Goal: Information Seeking & Learning: Find specific page/section

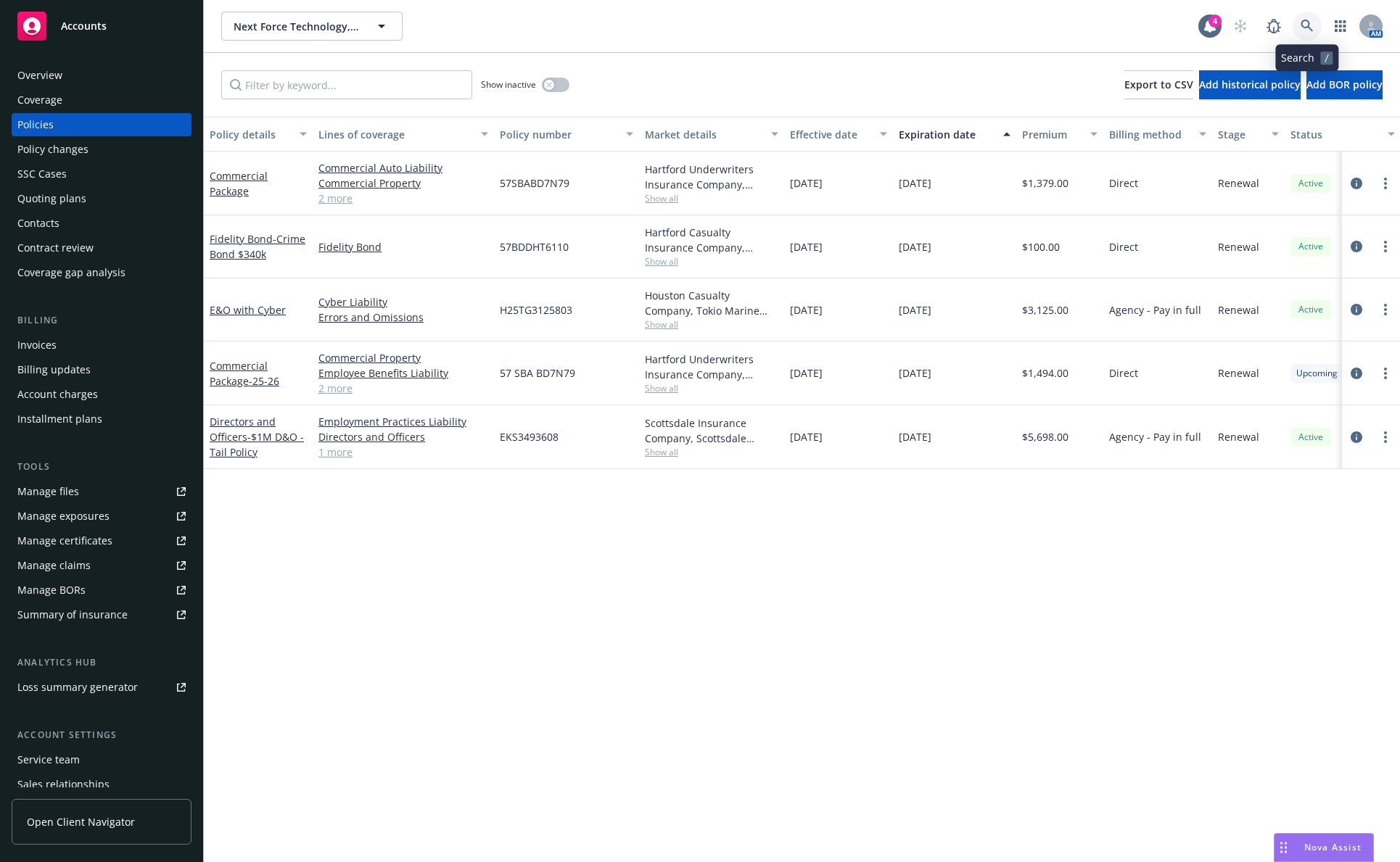
click at [1319, 29] on link at bounding box center [1307, 26] width 29 height 29
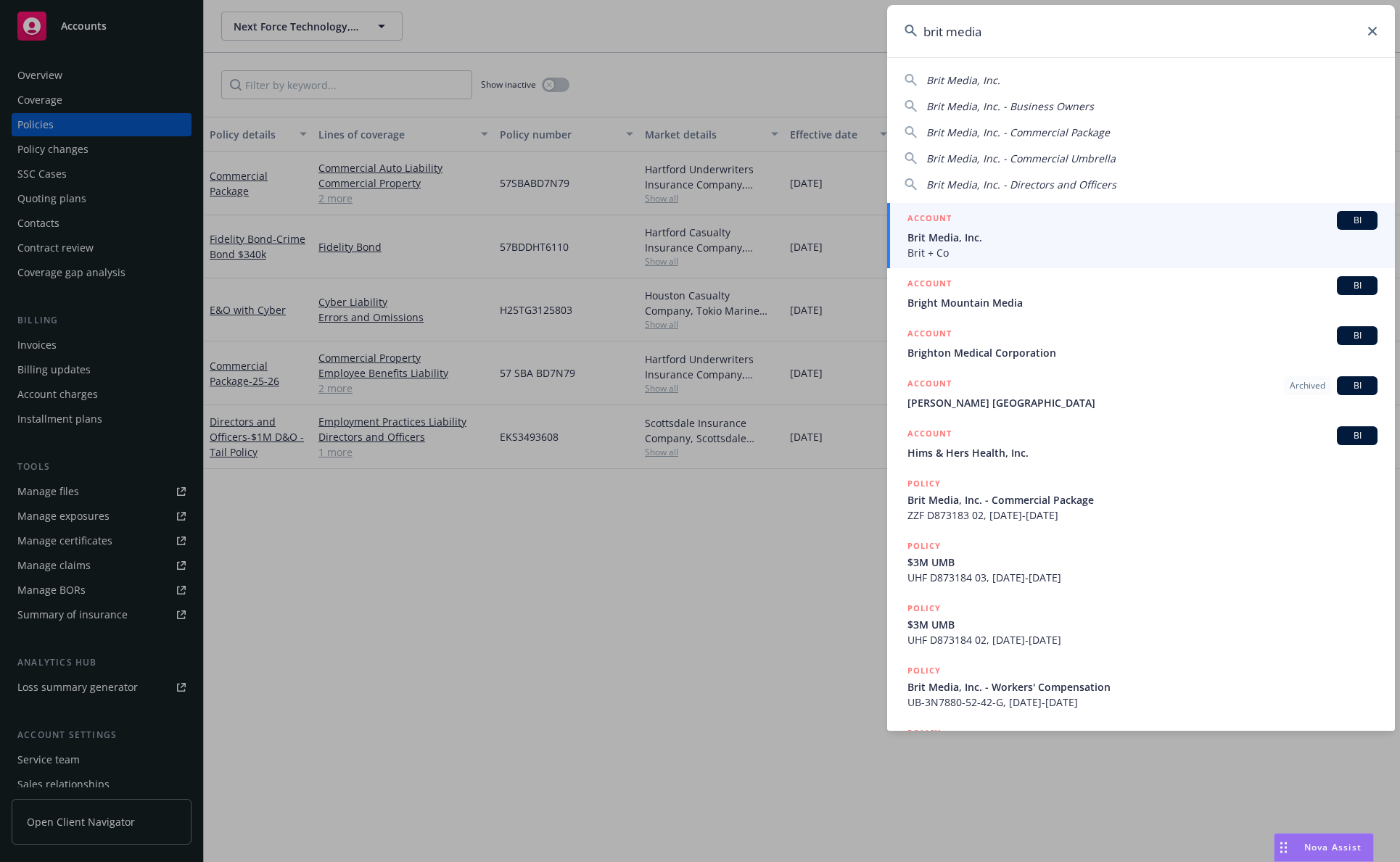
type input "brit media"
click at [992, 253] on span "Brit + Co" at bounding box center [1141, 253] width 470 height 16
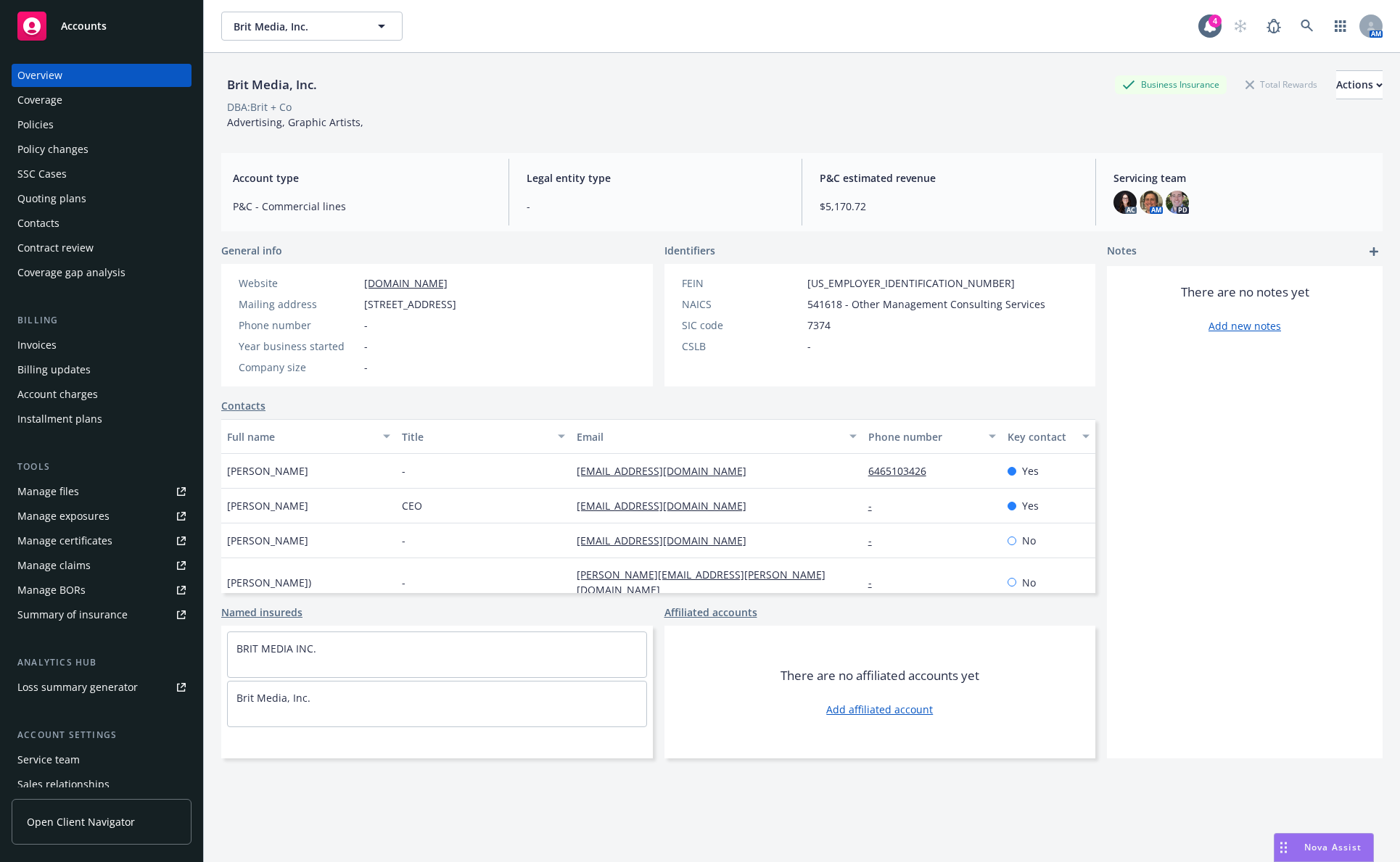
click at [89, 114] on div "Policies" at bounding box center [102, 125] width 168 height 23
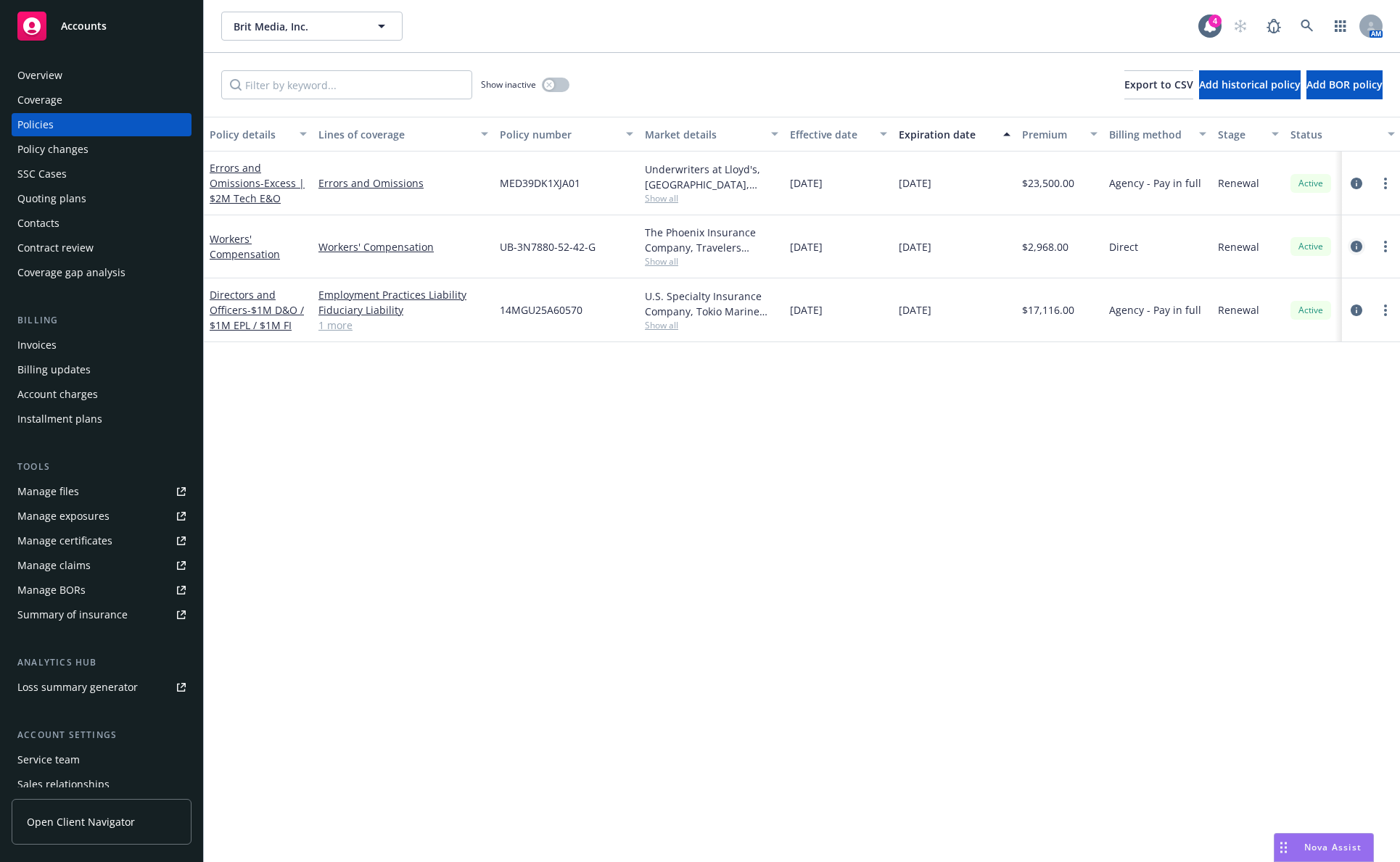
click at [1354, 247] on icon "circleInformation" at bounding box center [1356, 247] width 12 height 12
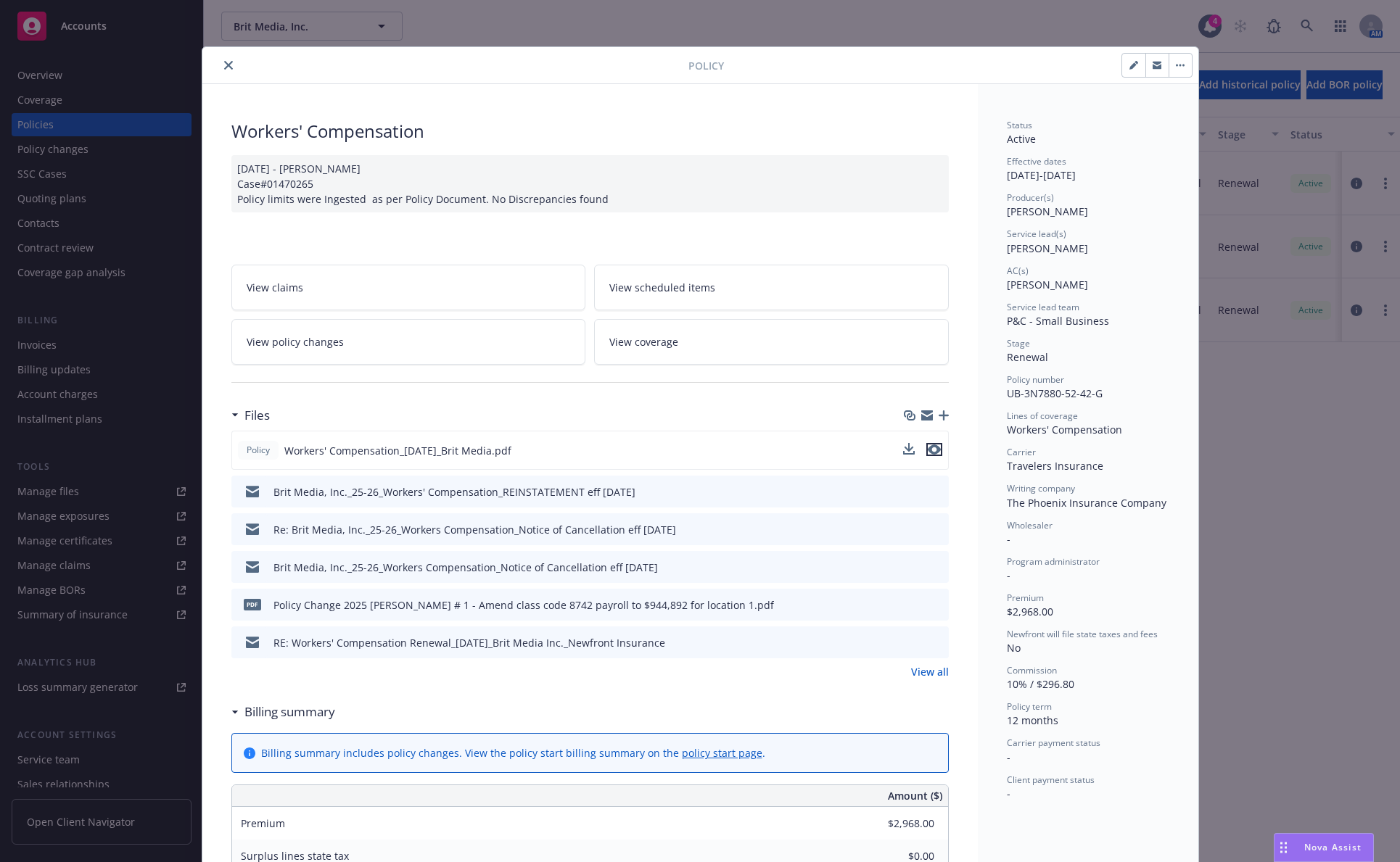
click at [930, 450] on icon "preview file" at bounding box center [933, 449] width 13 height 10
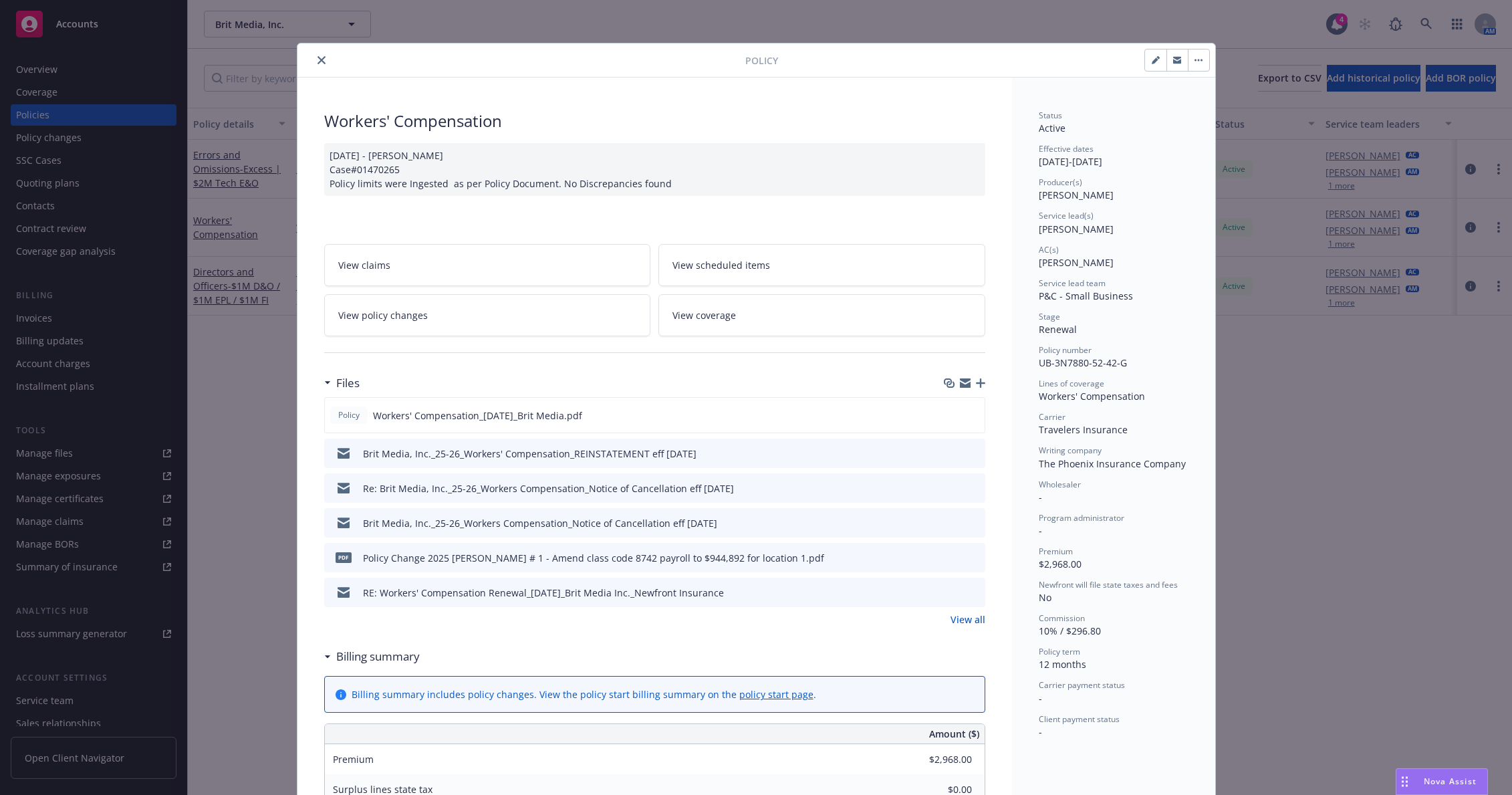
click at [316, 53] on button "close" at bounding box center [321, 60] width 16 height 16
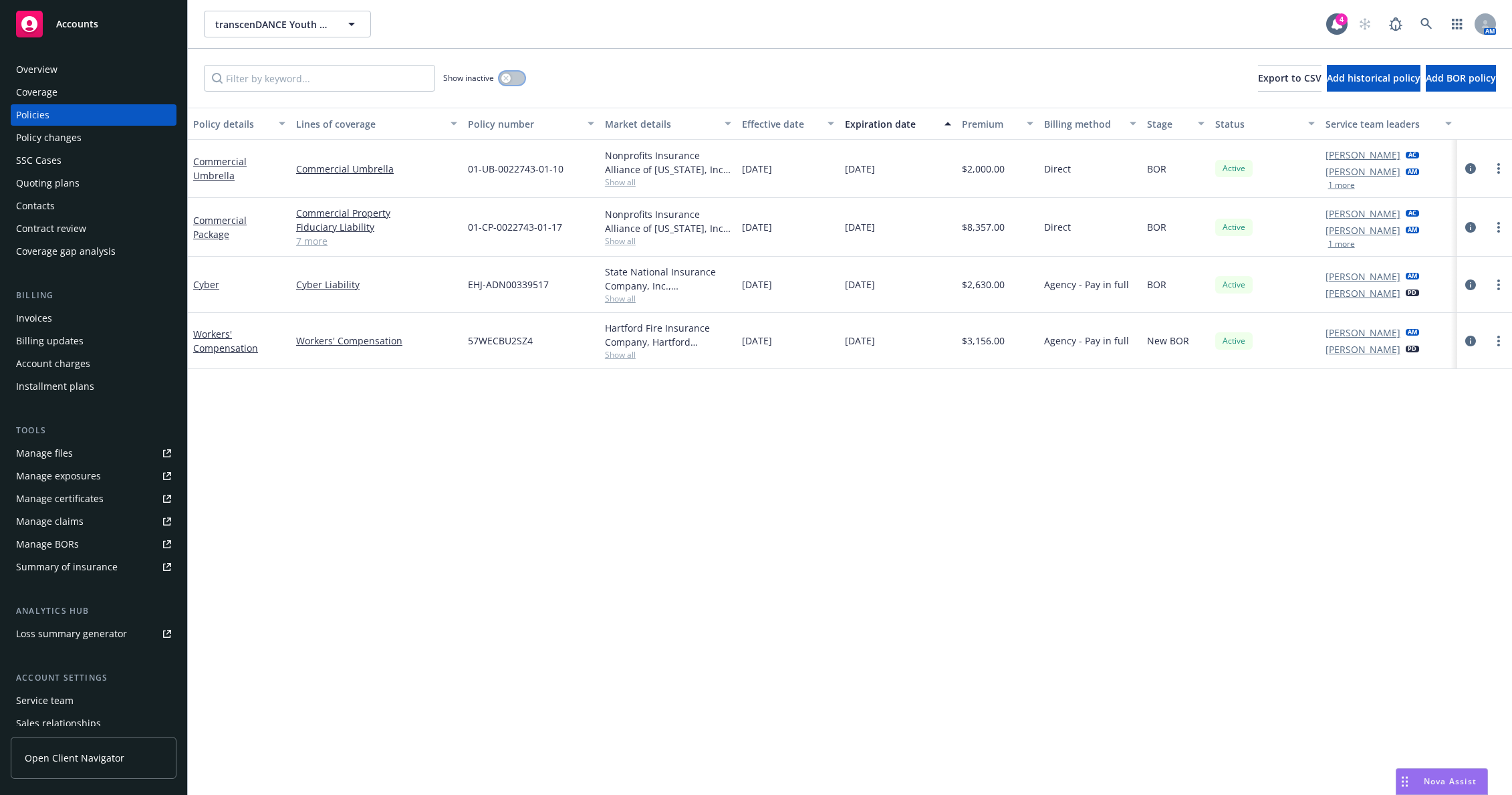
click at [514, 79] on button "button" at bounding box center [512, 77] width 25 height 14
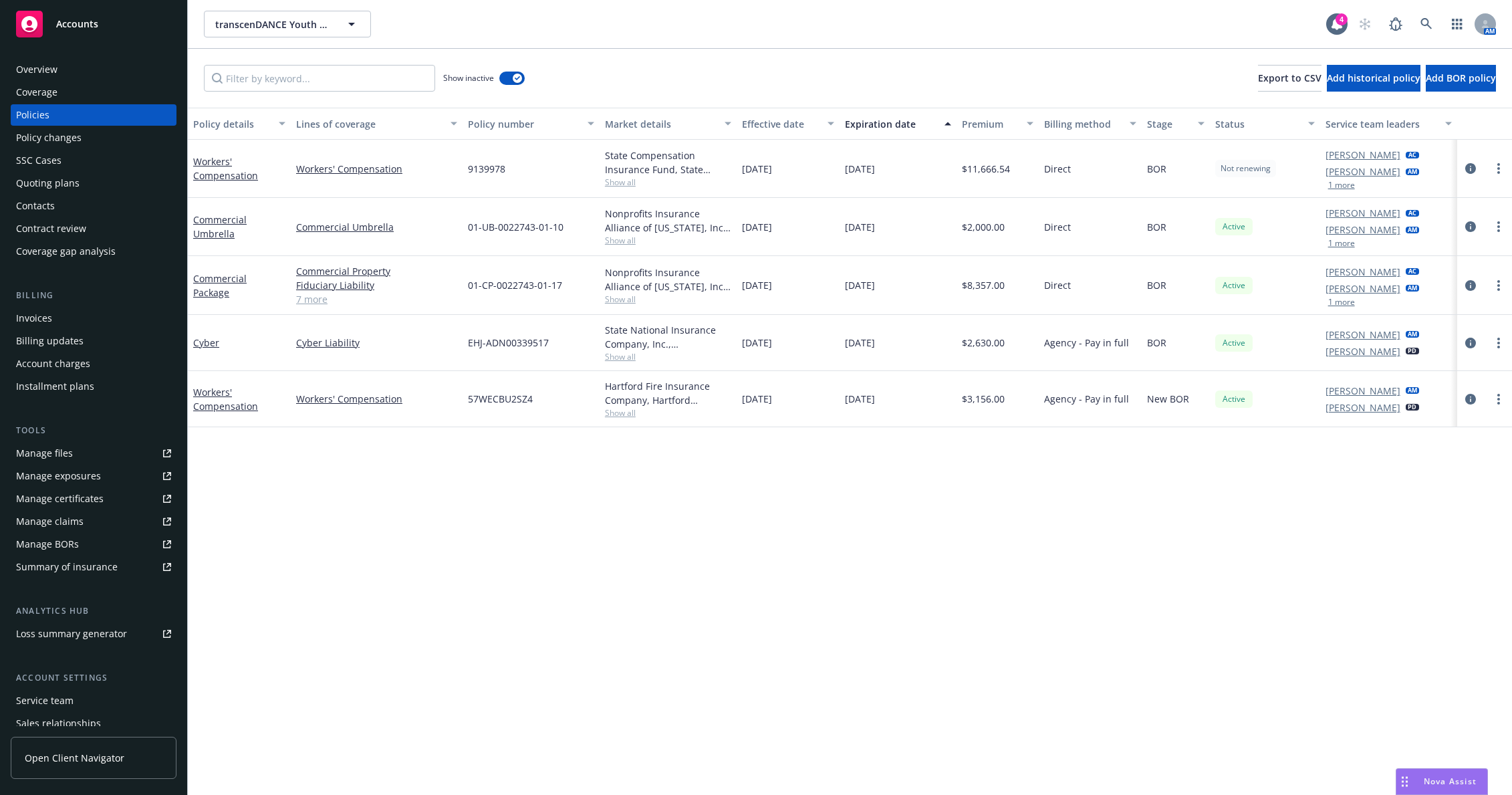
click at [900, 123] on div "Expiration date" at bounding box center [891, 124] width 92 height 14
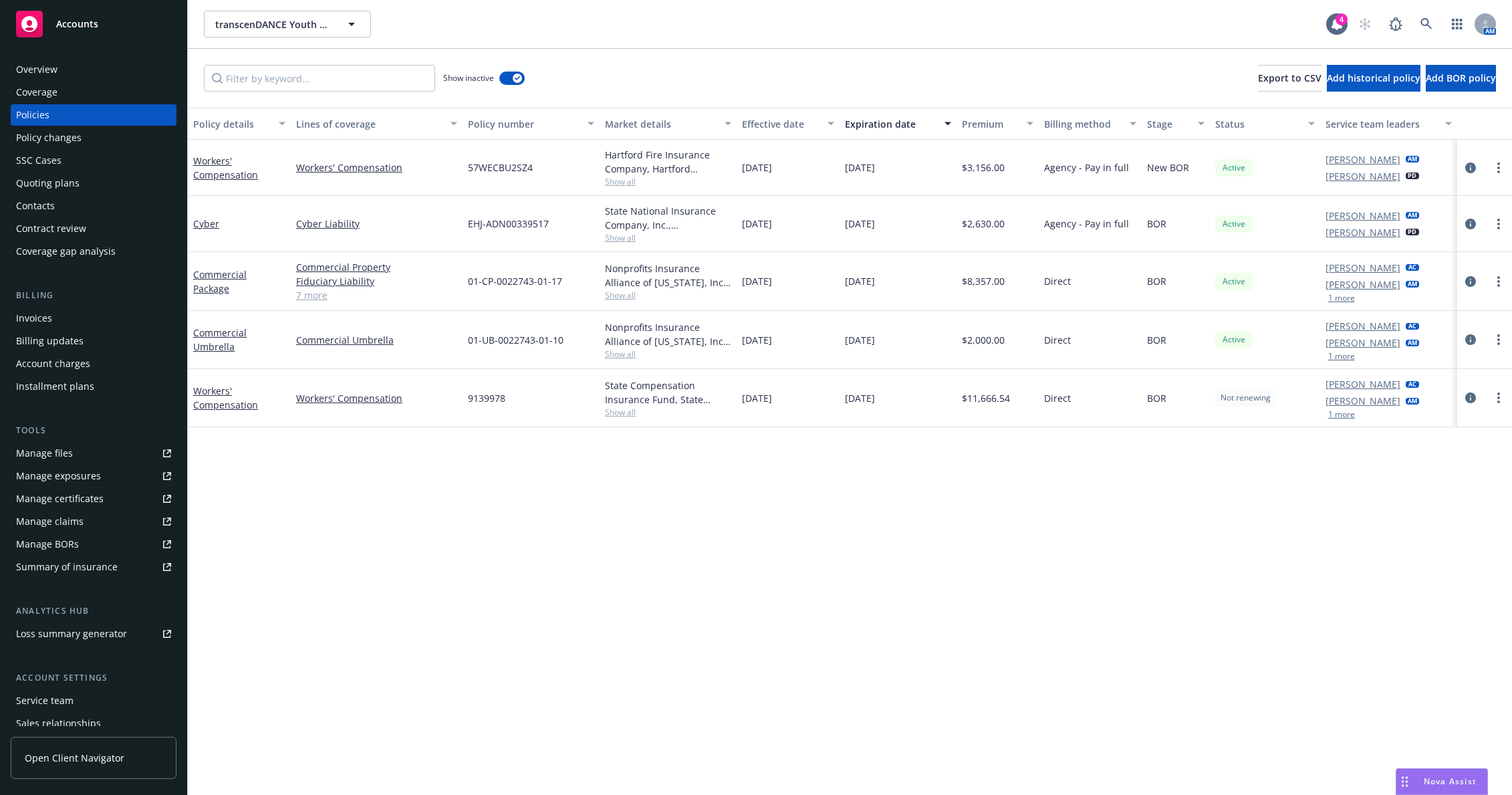
drag, startPoint x: 1475, startPoint y: 398, endPoint x: 1448, endPoint y: 400, distance: 27.1
click at [1474, 398] on icon "circleInformation" at bounding box center [1471, 398] width 11 height 11
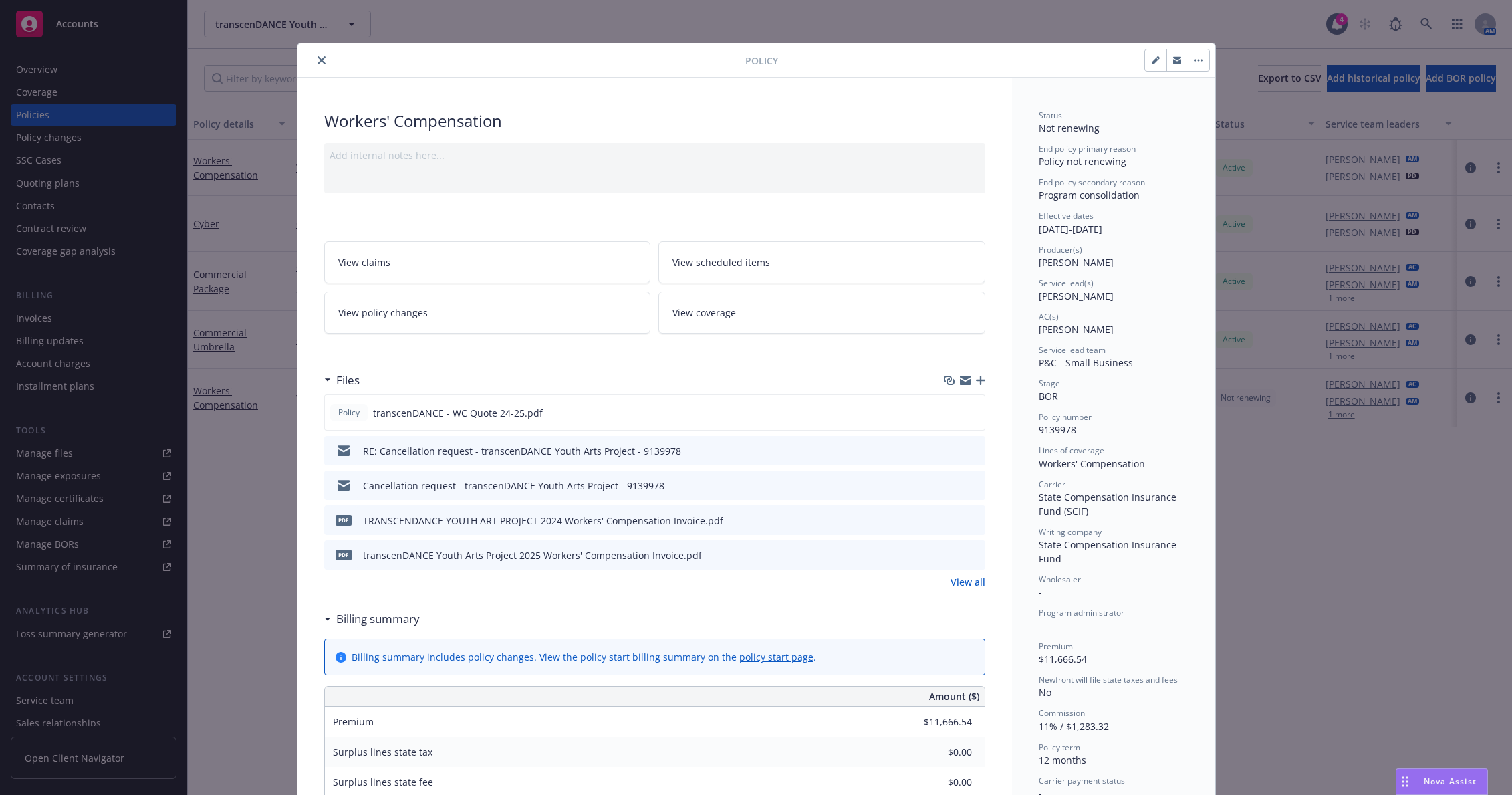
click at [976, 381] on icon "button" at bounding box center [980, 380] width 9 height 9
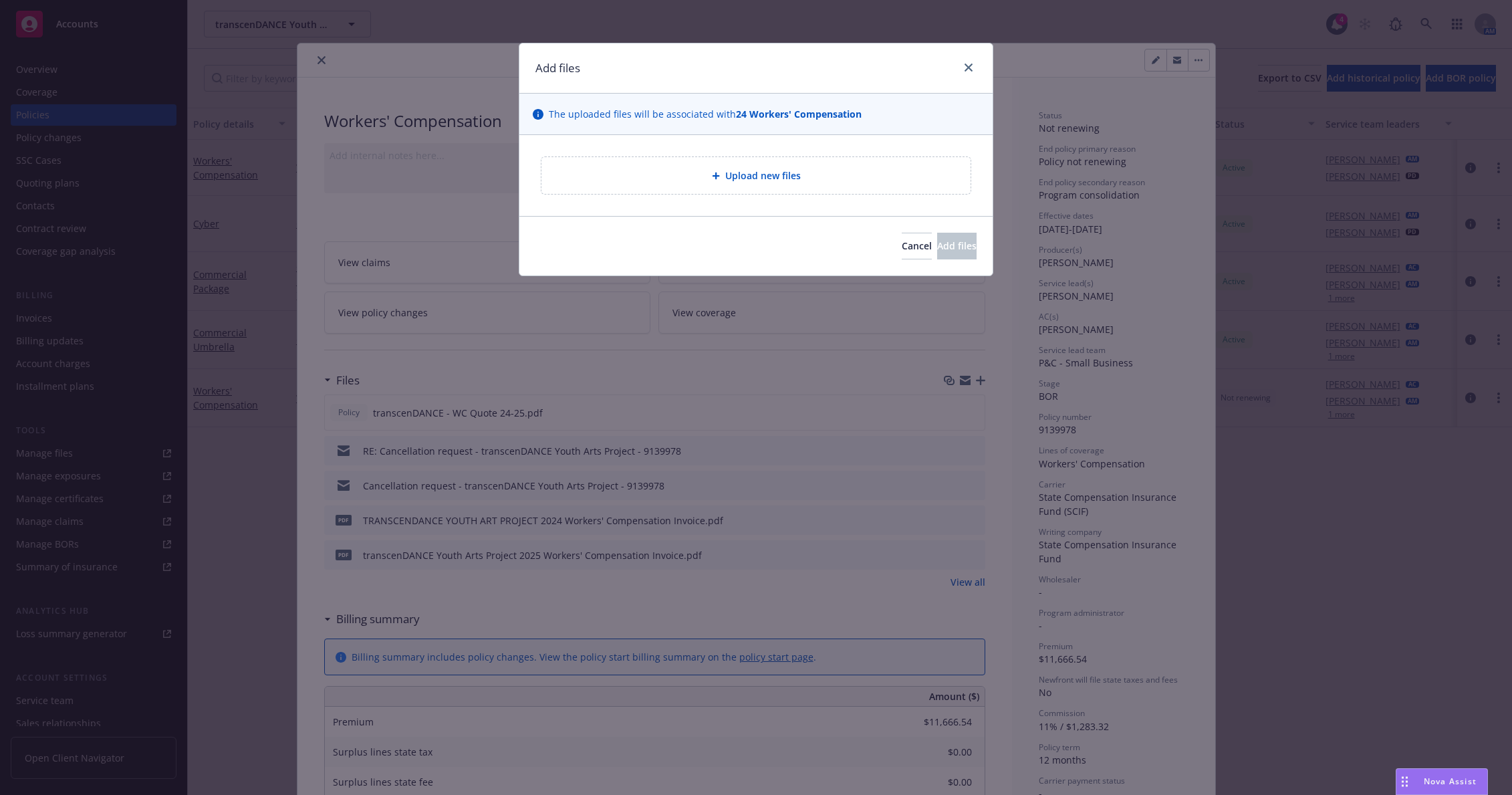
click at [711, 175] on div "Upload new files" at bounding box center [756, 175] width 408 height 15
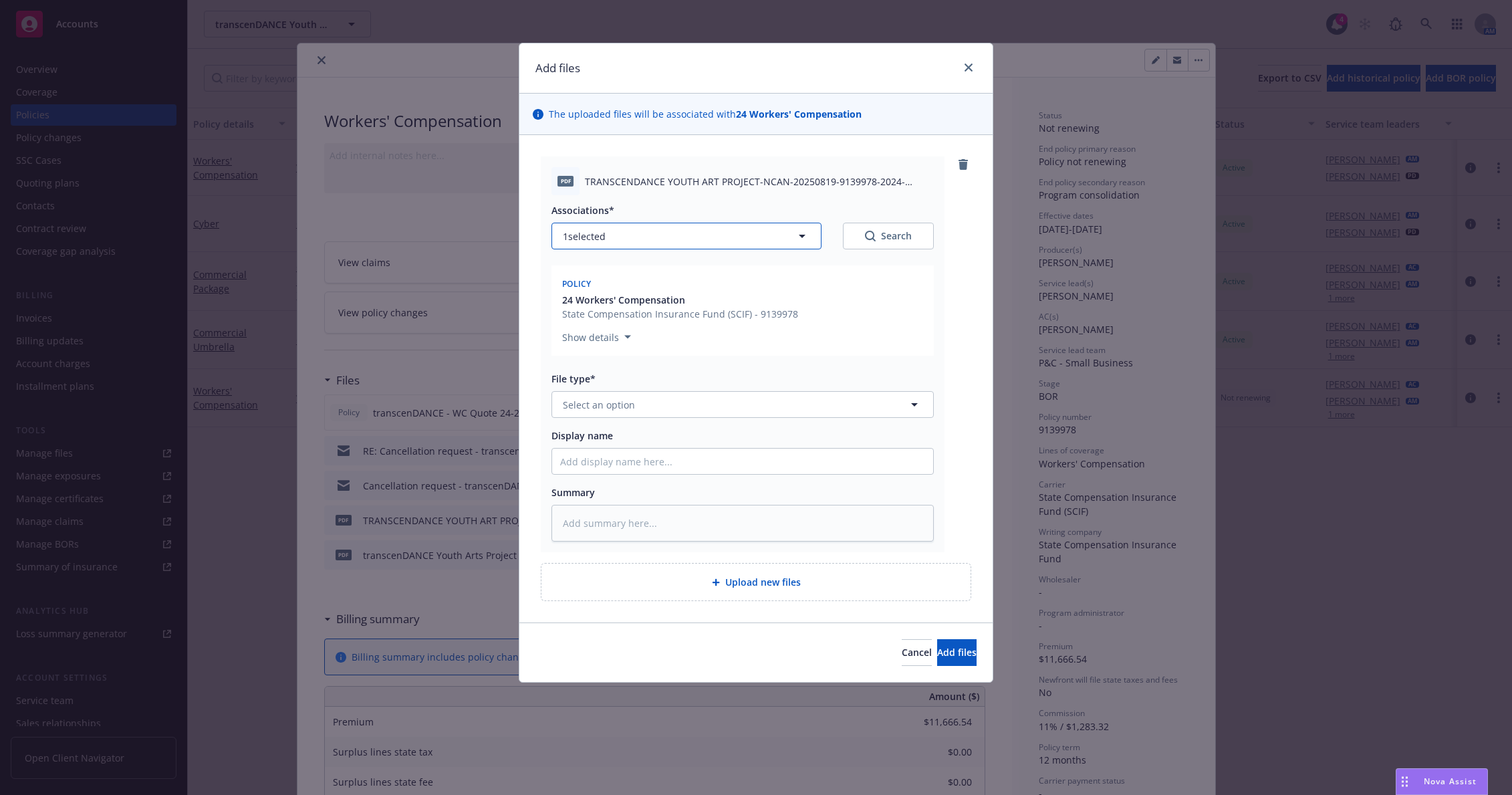
click at [770, 237] on button "1 selected" at bounding box center [687, 236] width 270 height 27
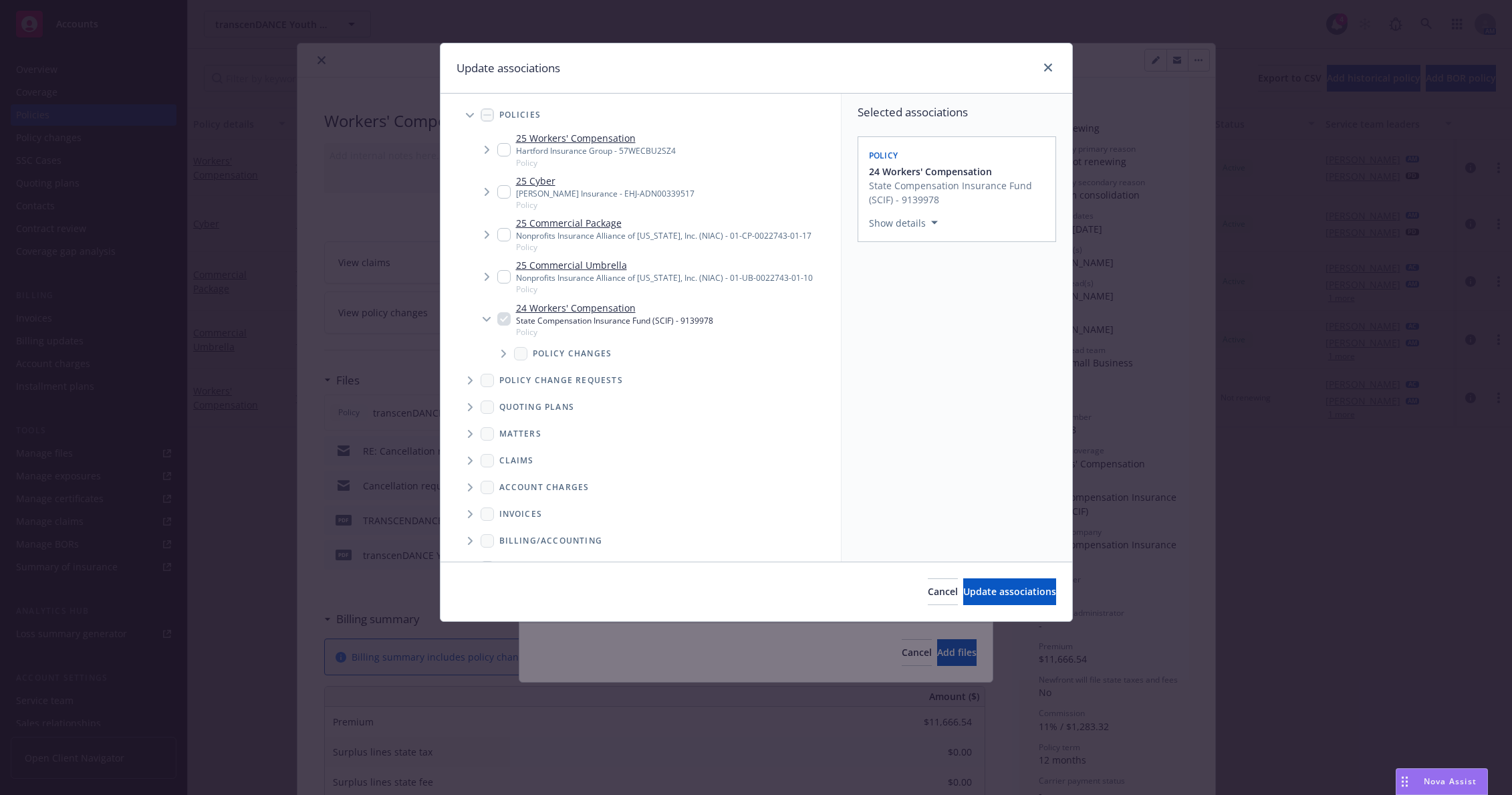
scroll to position [160, 0]
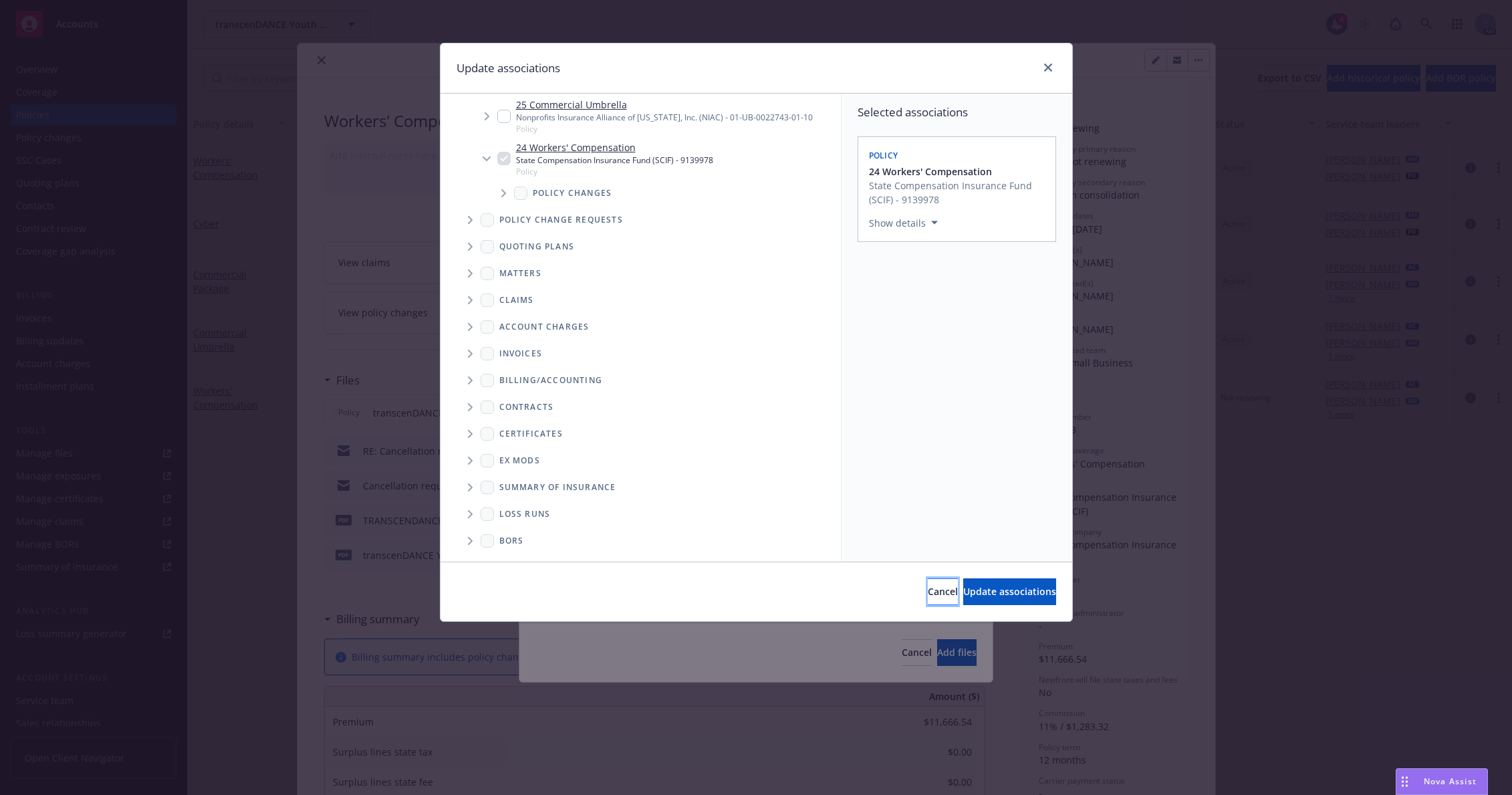
click at [928, 602] on button "Cancel" at bounding box center [942, 592] width 30 height 27
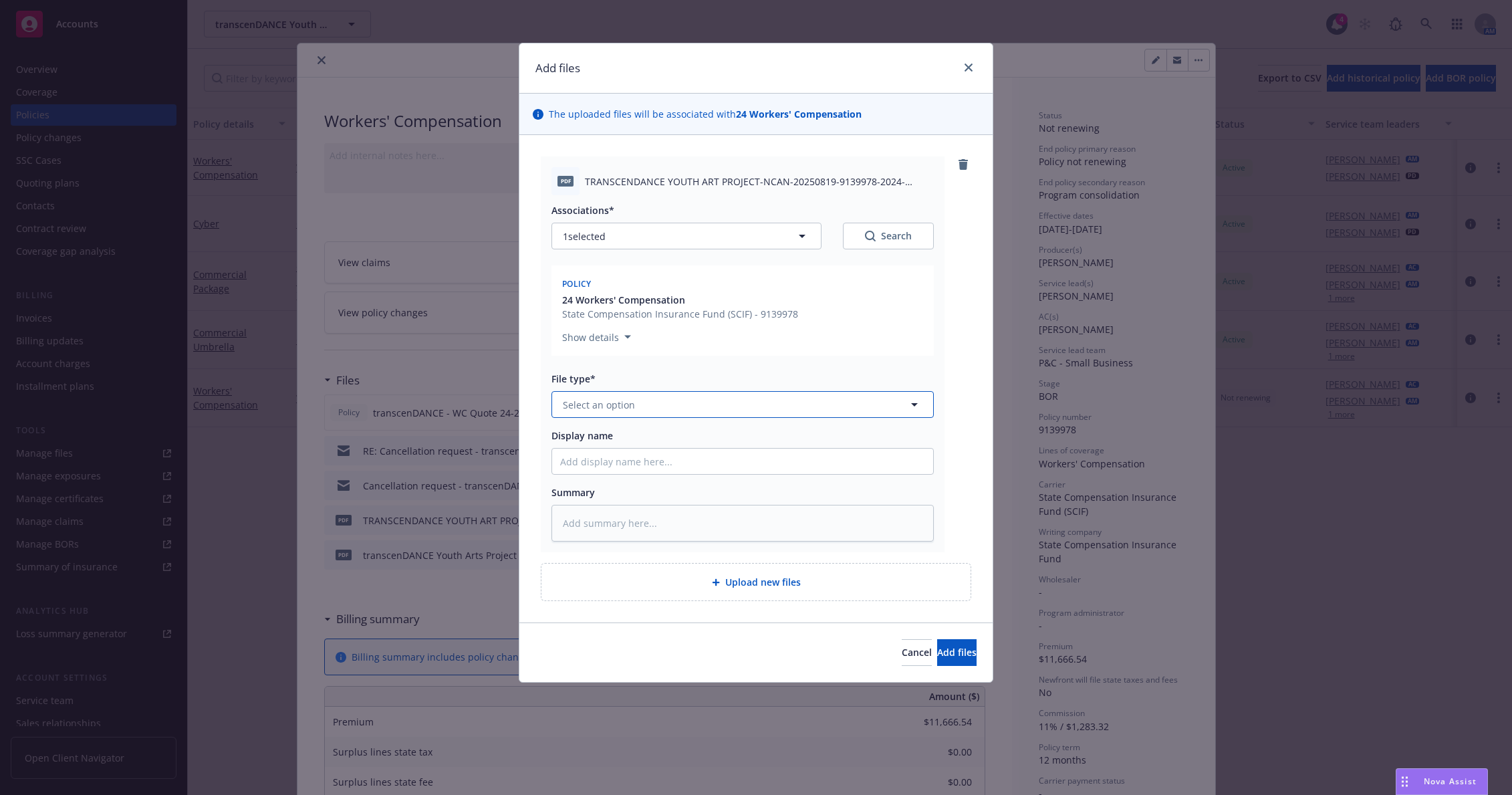
click at [835, 404] on button "Select an option" at bounding box center [742, 405] width 382 height 27
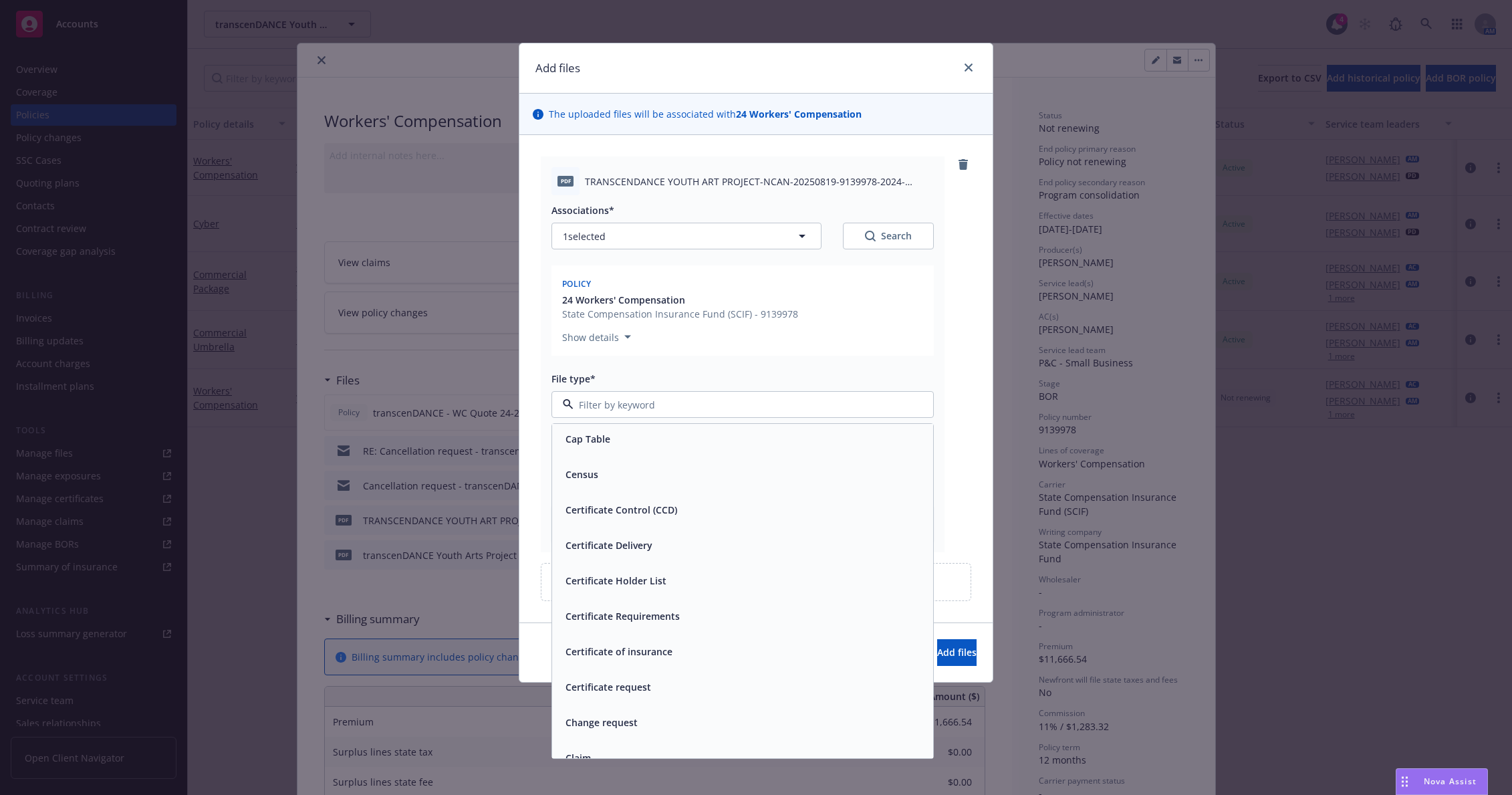
scroll to position [1070, 0]
click at [784, 477] on div "Cancellation Confirmation" at bounding box center [742, 471] width 365 height 20
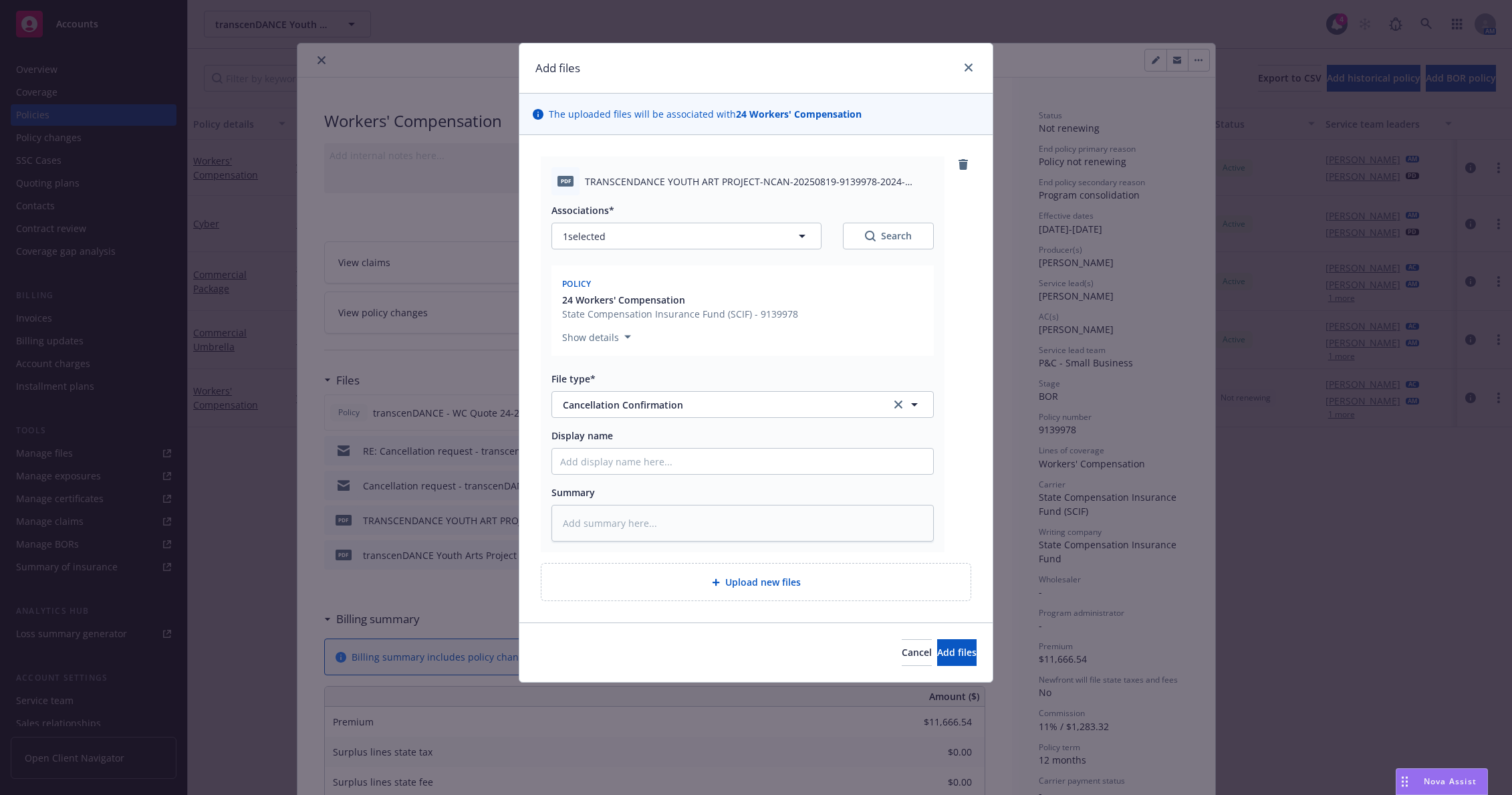
scroll to position [1003, 0]
click at [937, 649] on span "Add files" at bounding box center [957, 653] width 40 height 13
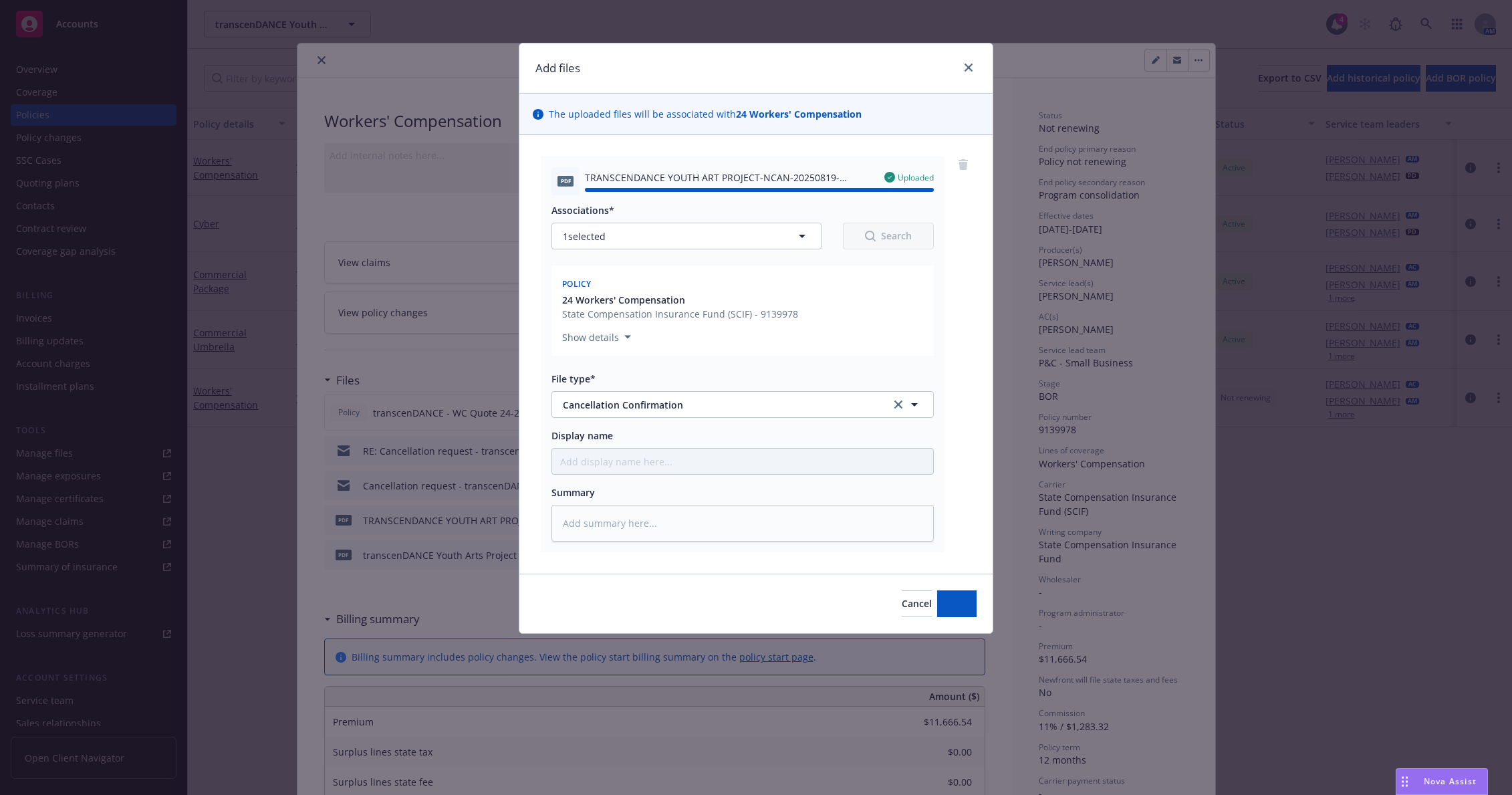
type textarea "x"
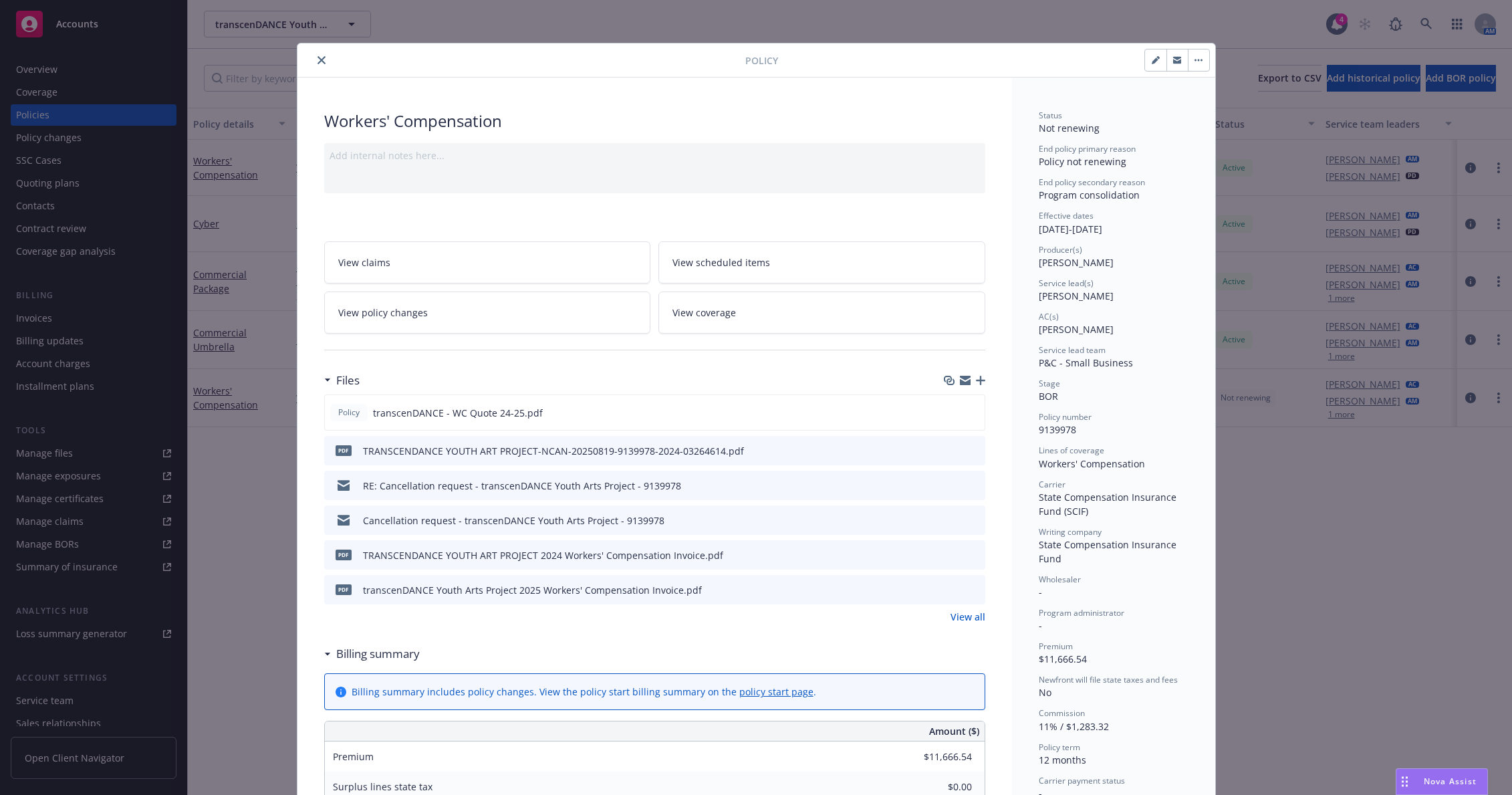
click at [308, 57] on div at bounding box center [524, 60] width 443 height 16
click at [313, 58] on button "close" at bounding box center [321, 60] width 16 height 16
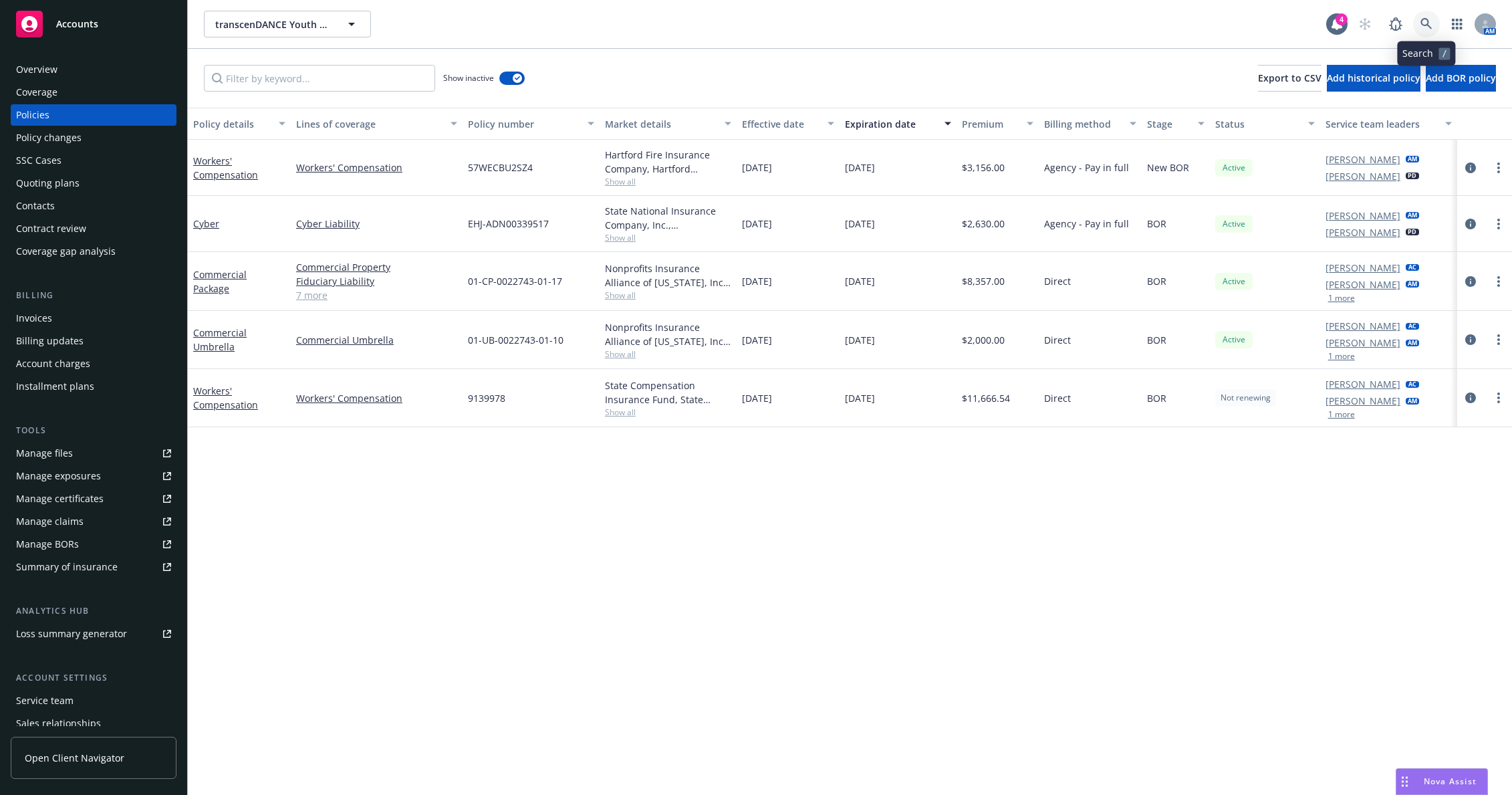
click at [1420, 22] on link at bounding box center [1426, 24] width 27 height 27
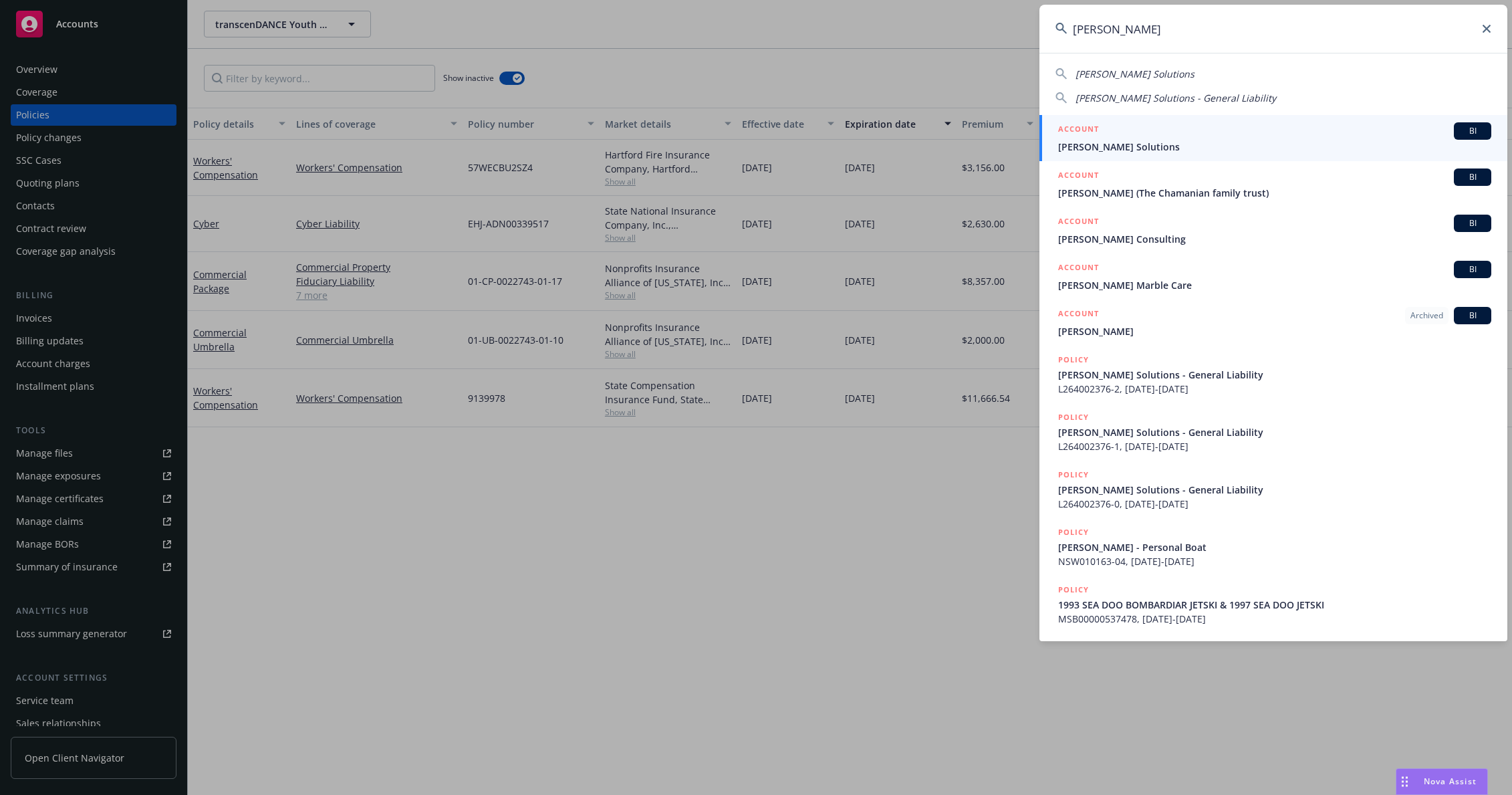
type input "thomas clar"
click at [1143, 147] on span "Thomas Clark Solutions" at bounding box center [1274, 147] width 433 height 14
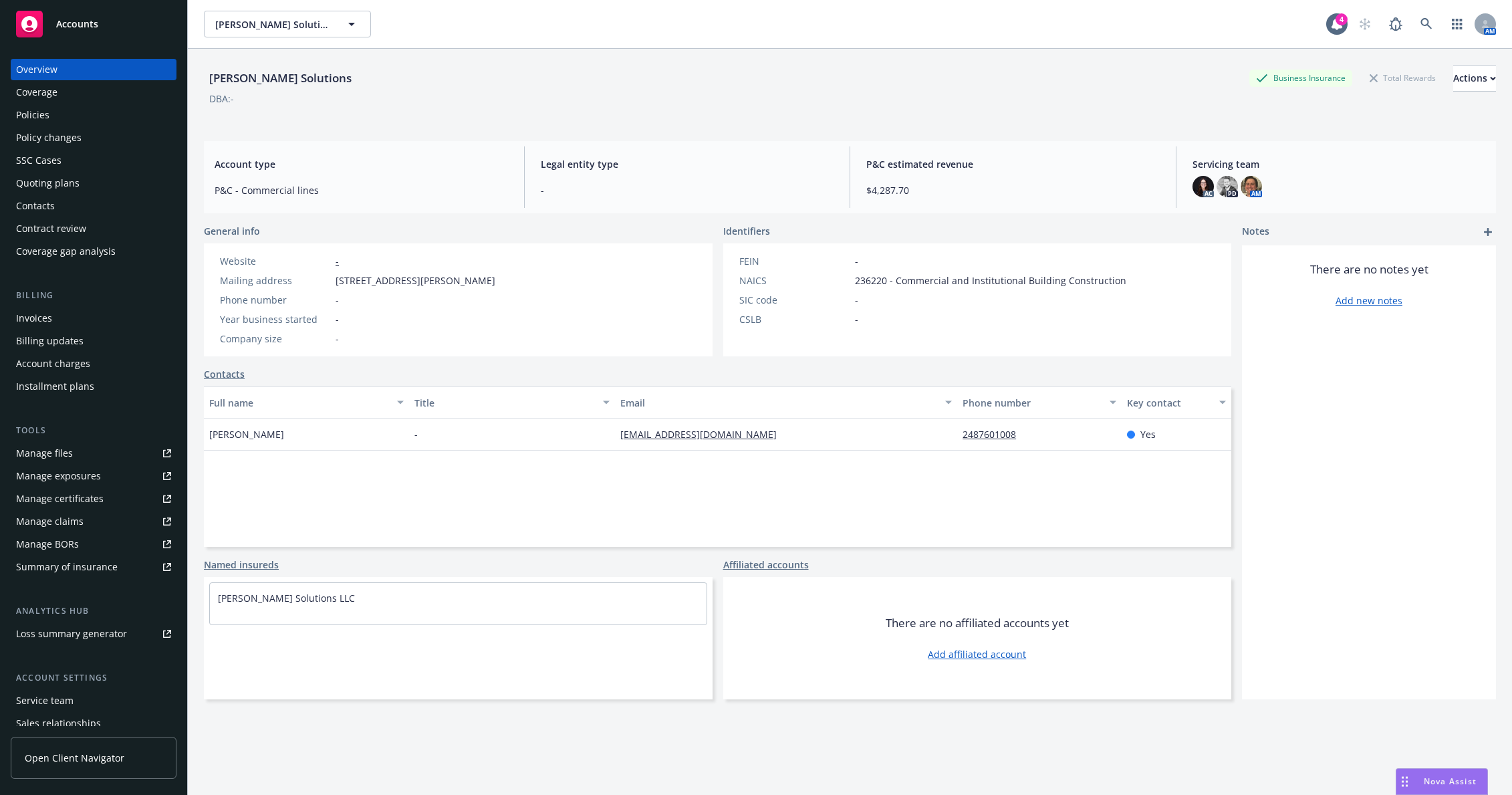
click at [113, 121] on div "Policies" at bounding box center [94, 115] width 155 height 22
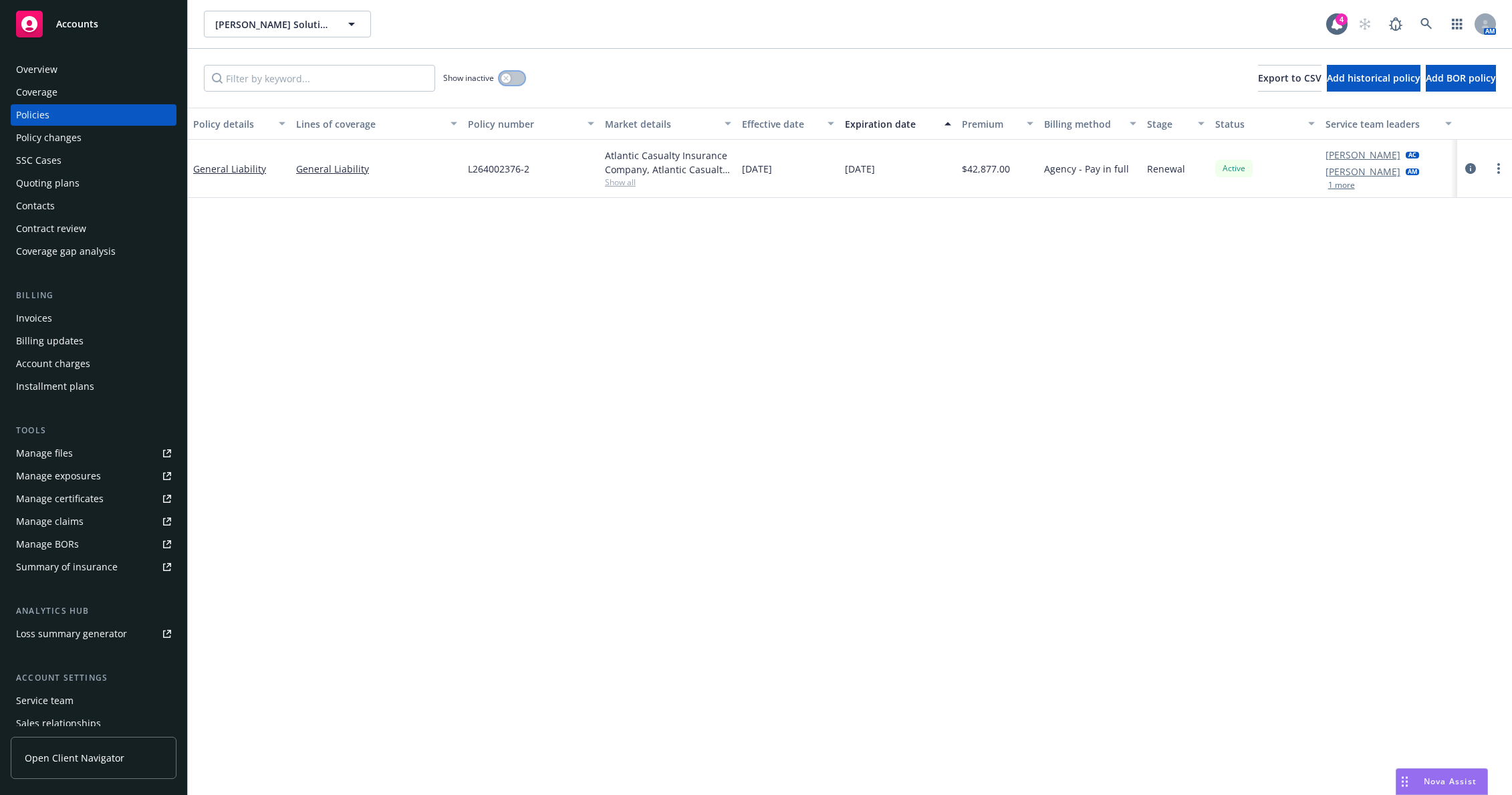
click at [511, 79] on button "button" at bounding box center [512, 77] width 25 height 14
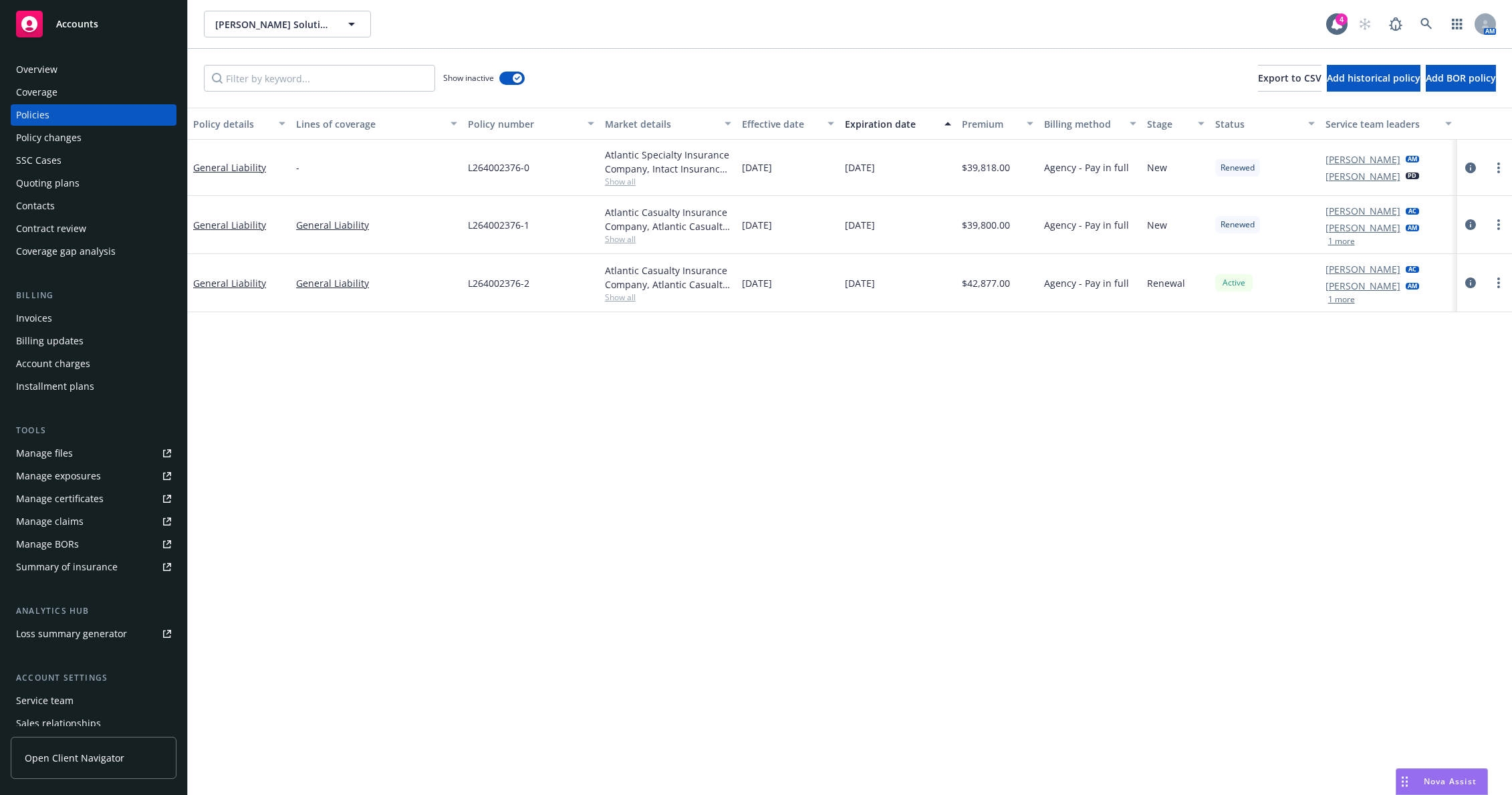
click at [892, 125] on div "Expiration date" at bounding box center [891, 124] width 92 height 14
click at [1472, 224] on icon "circleInformation" at bounding box center [1471, 227] width 11 height 11
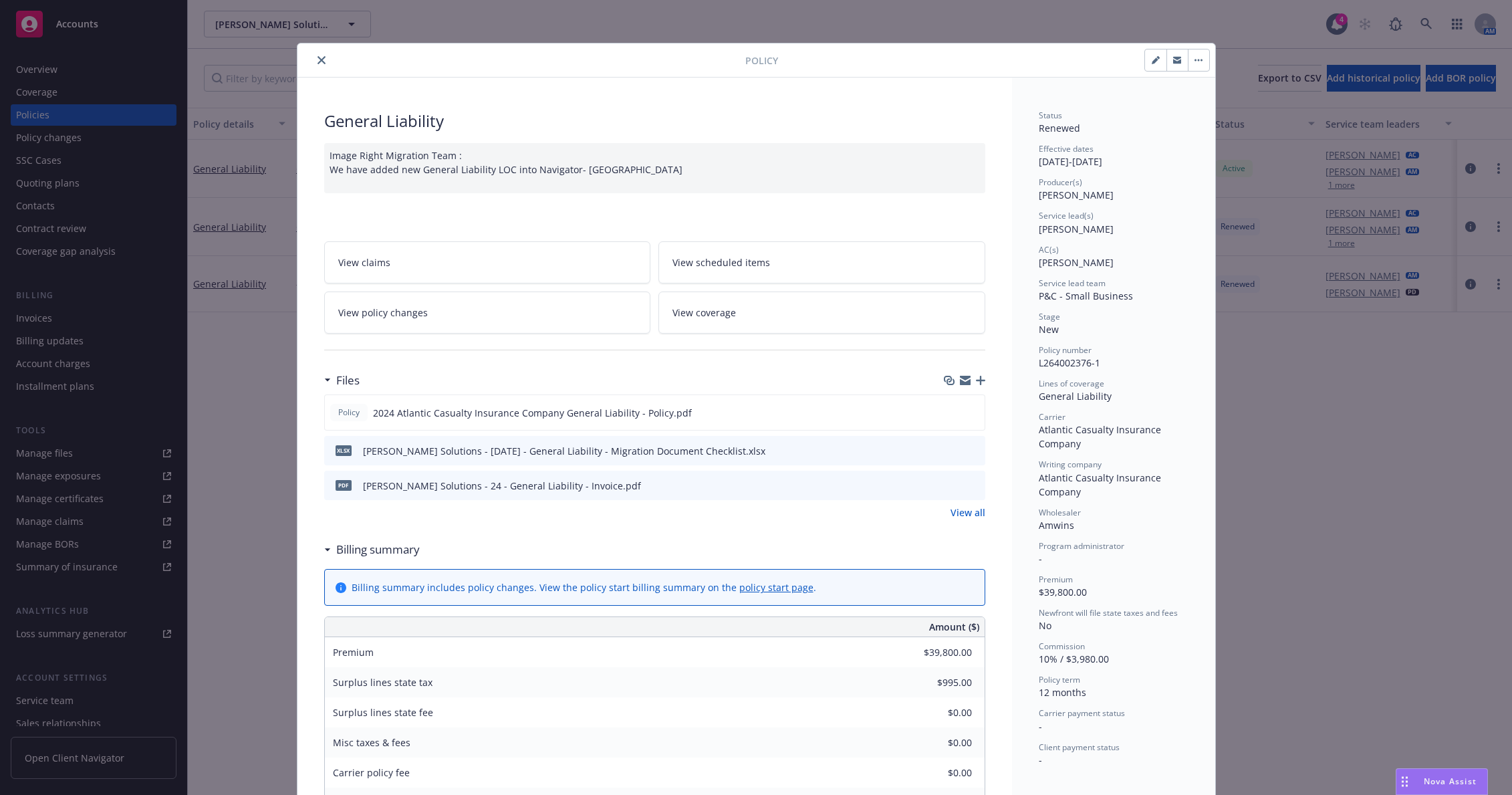
click at [321, 62] on button "close" at bounding box center [321, 60] width 16 height 16
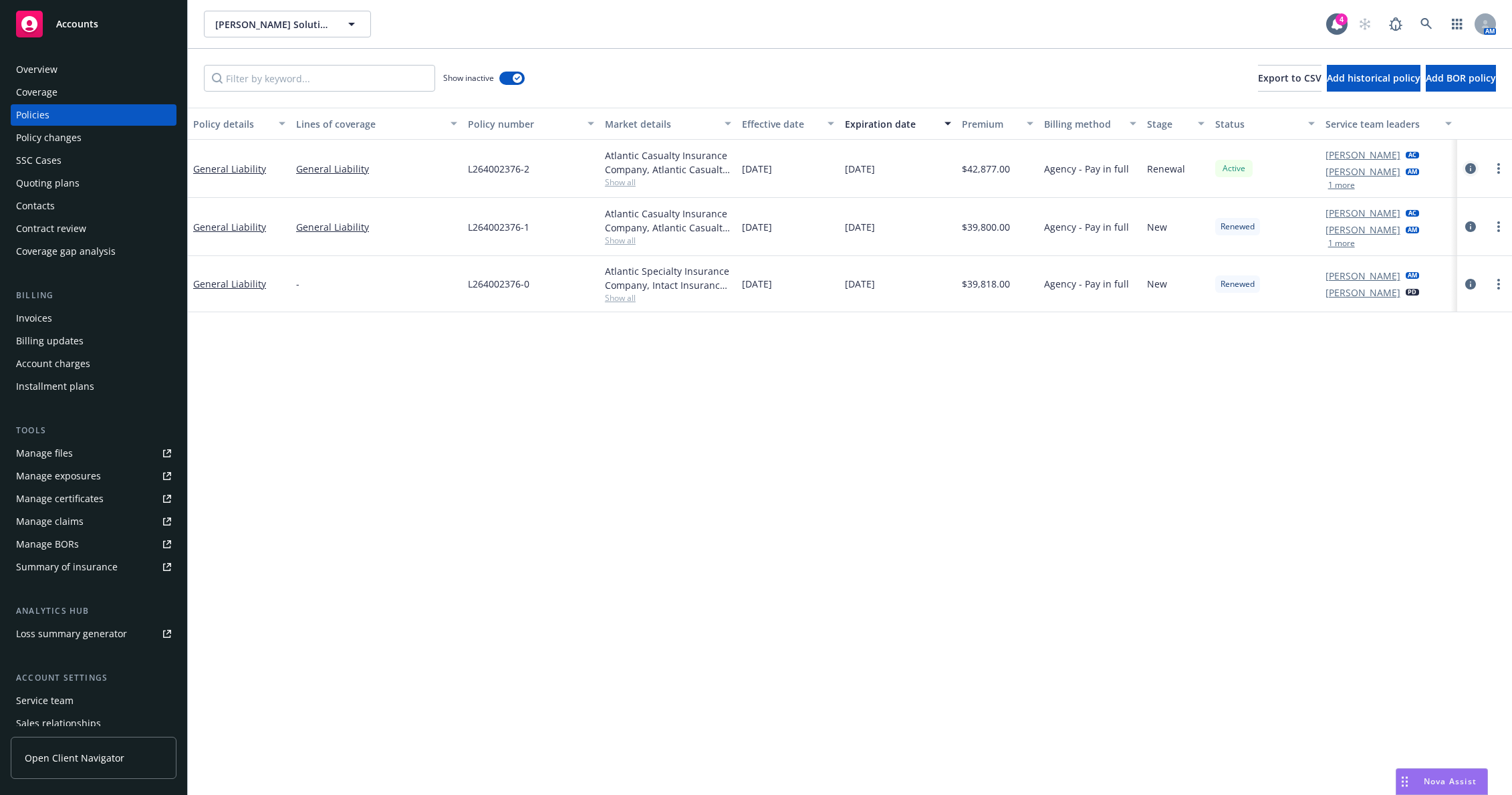
click at [1466, 167] on icon "circleInformation" at bounding box center [1471, 168] width 11 height 11
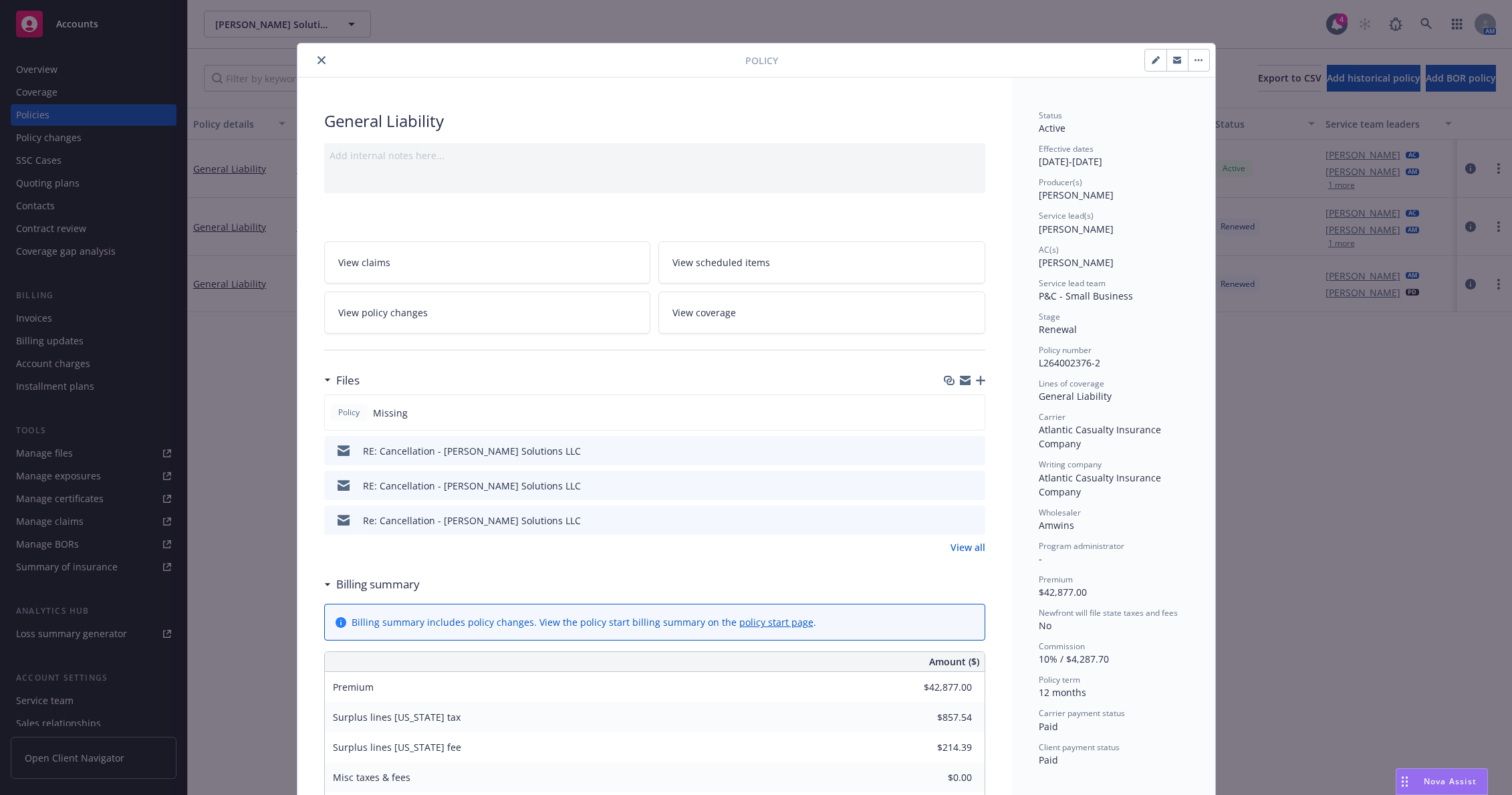
click at [318, 58] on icon "close" at bounding box center [321, 59] width 8 height 8
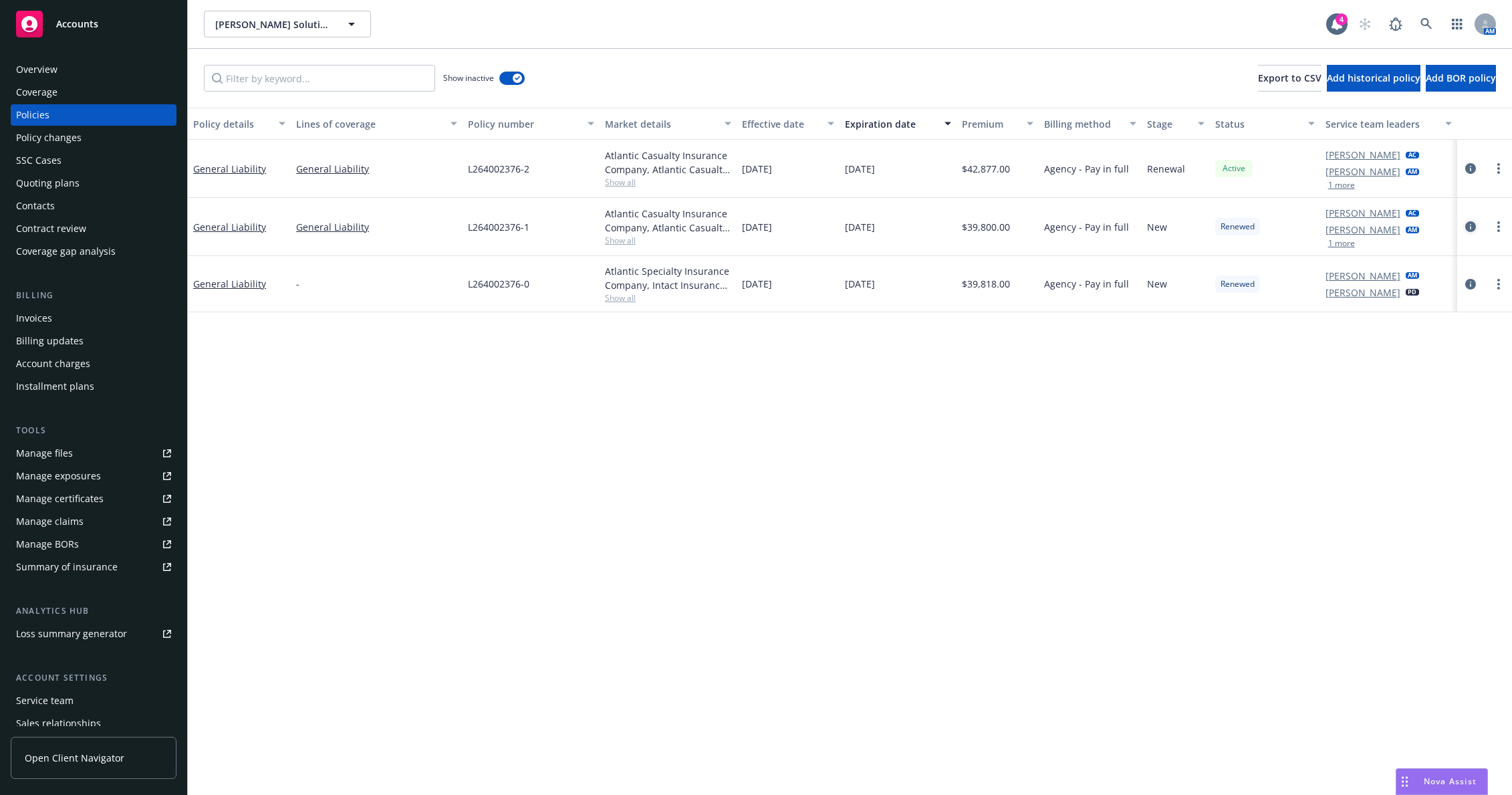
click at [1472, 227] on icon "circleInformation" at bounding box center [1471, 227] width 11 height 11
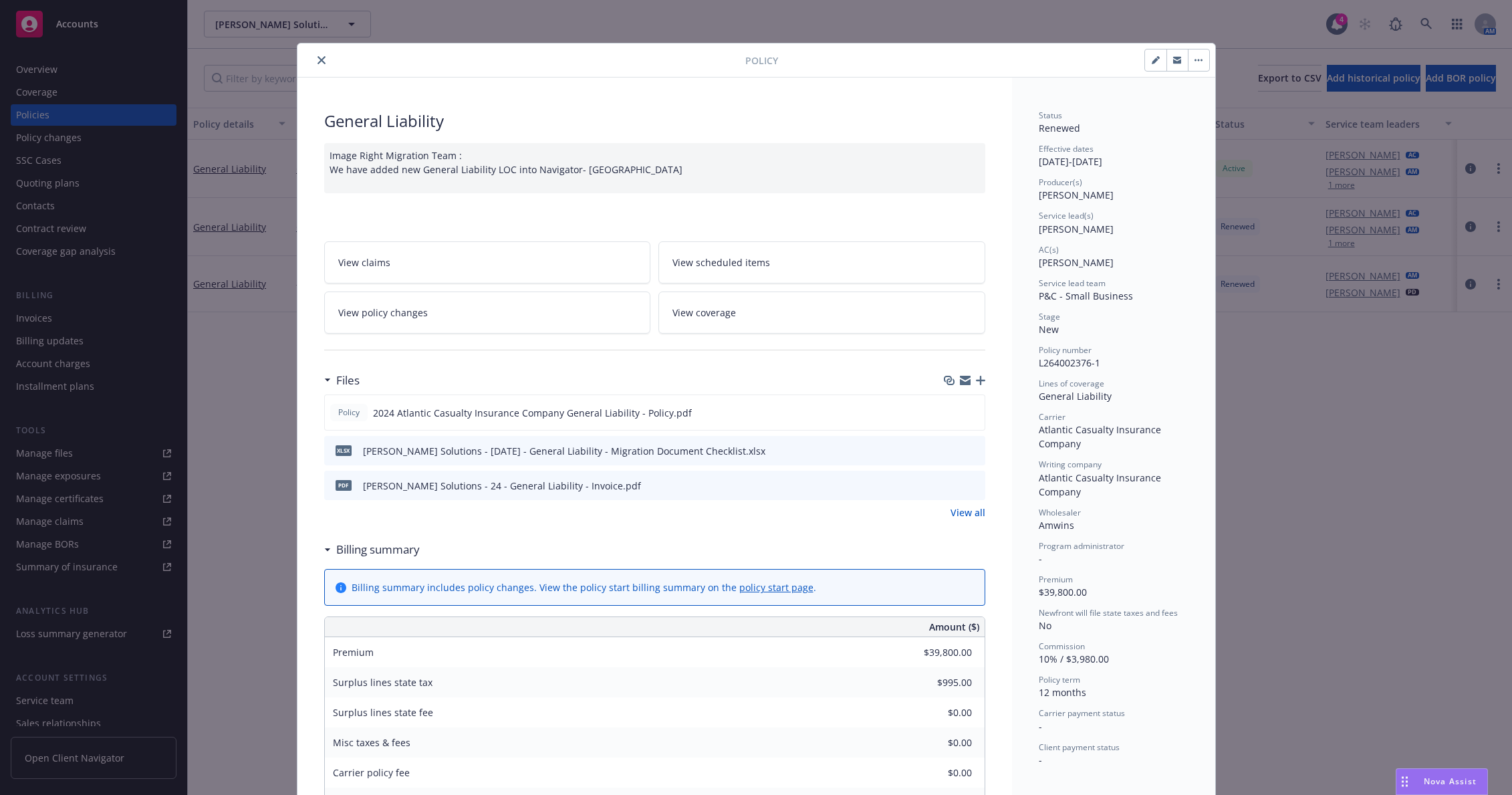
scroll to position [41, 0]
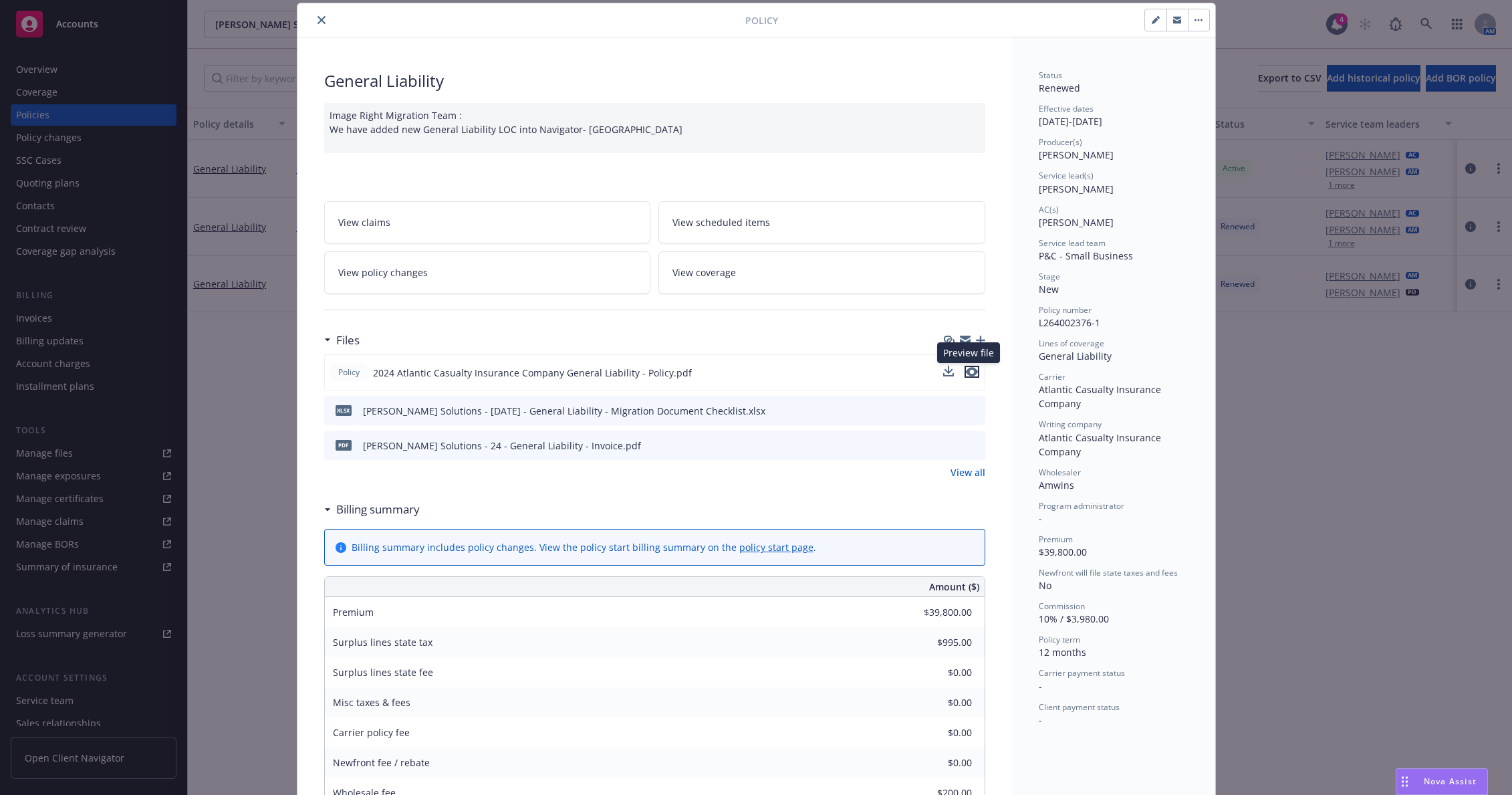
click at [968, 369] on icon "preview file" at bounding box center [971, 372] width 12 height 9
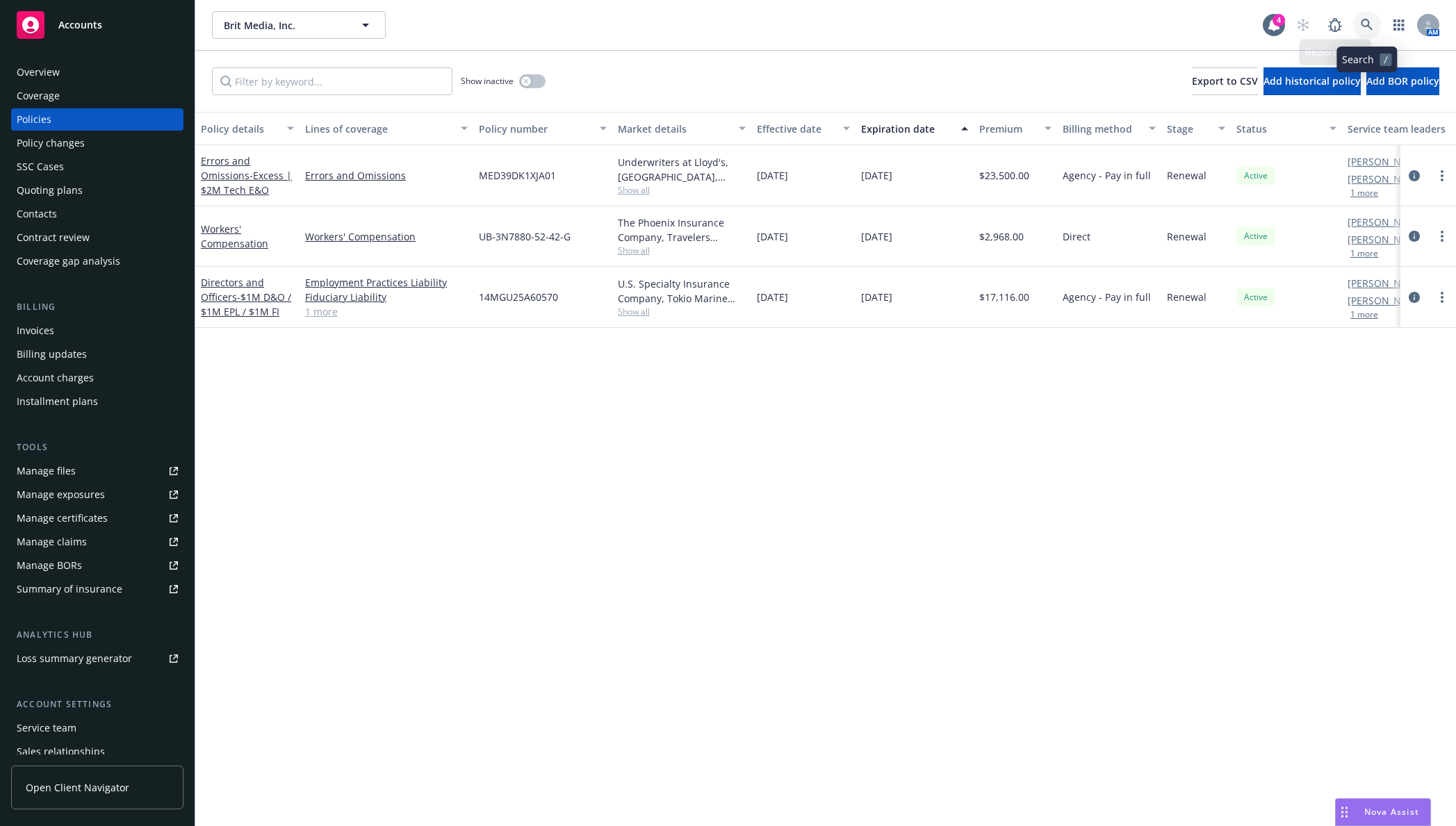
click at [1357, 22] on link at bounding box center [1367, 25] width 28 height 28
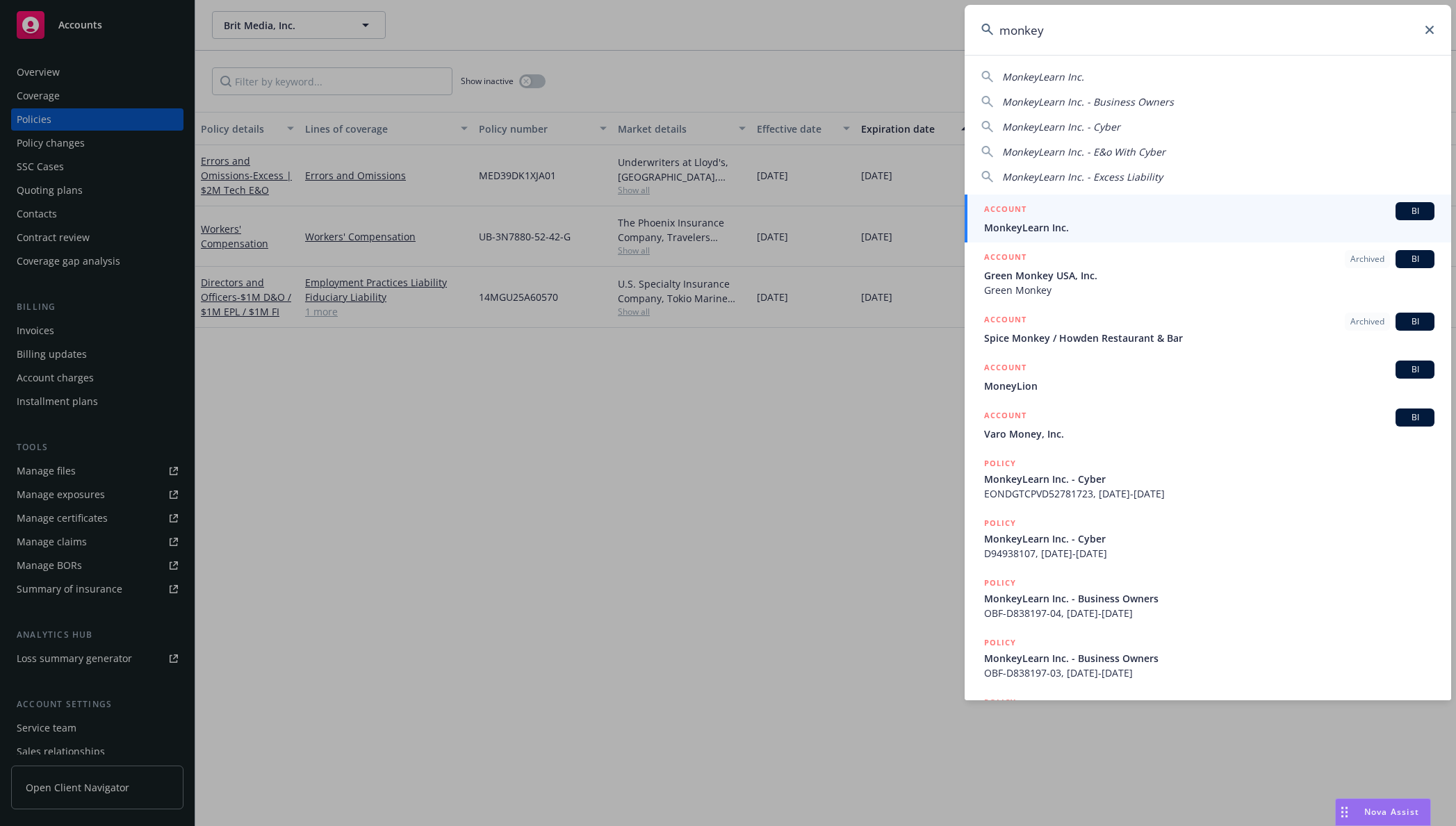
type input "monkey"
click at [1209, 215] on div "ACCOUNT BI" at bounding box center [1209, 210] width 450 height 18
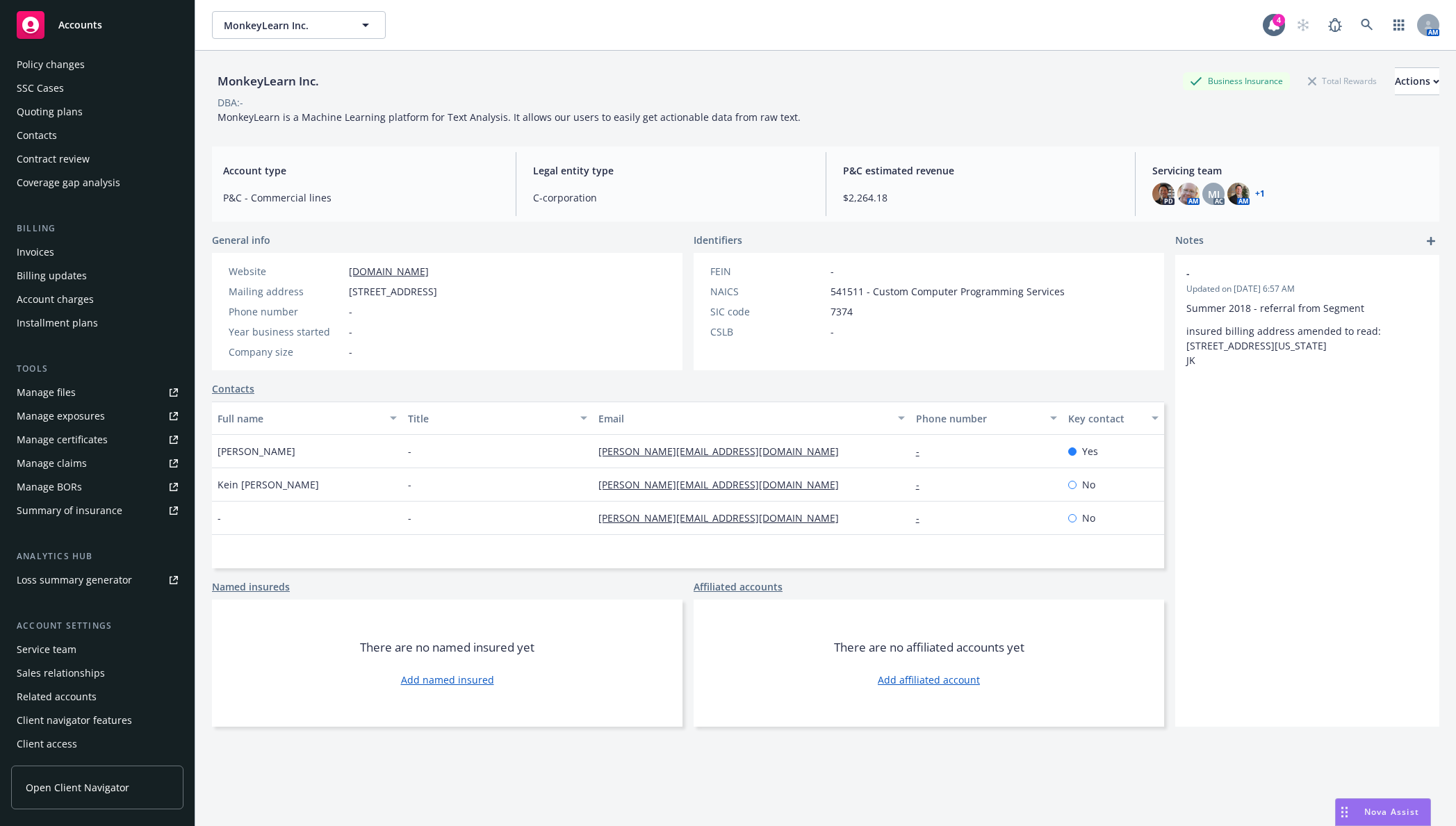
scroll to position [80, 0]
click at [101, 649] on div "Service team" at bounding box center [97, 649] width 161 height 22
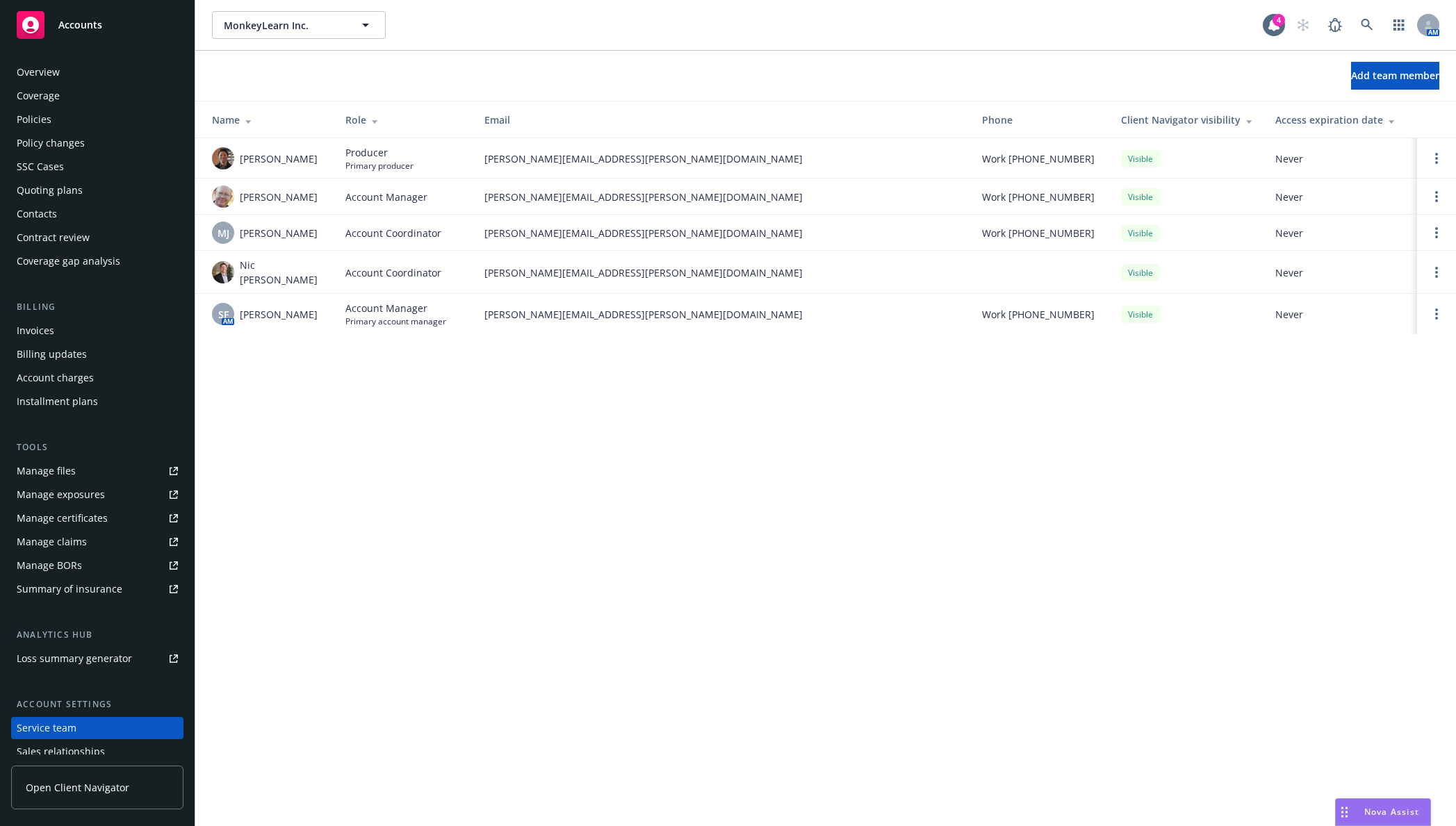
click at [119, 155] on div "SSC Cases" at bounding box center [97, 167] width 161 height 22
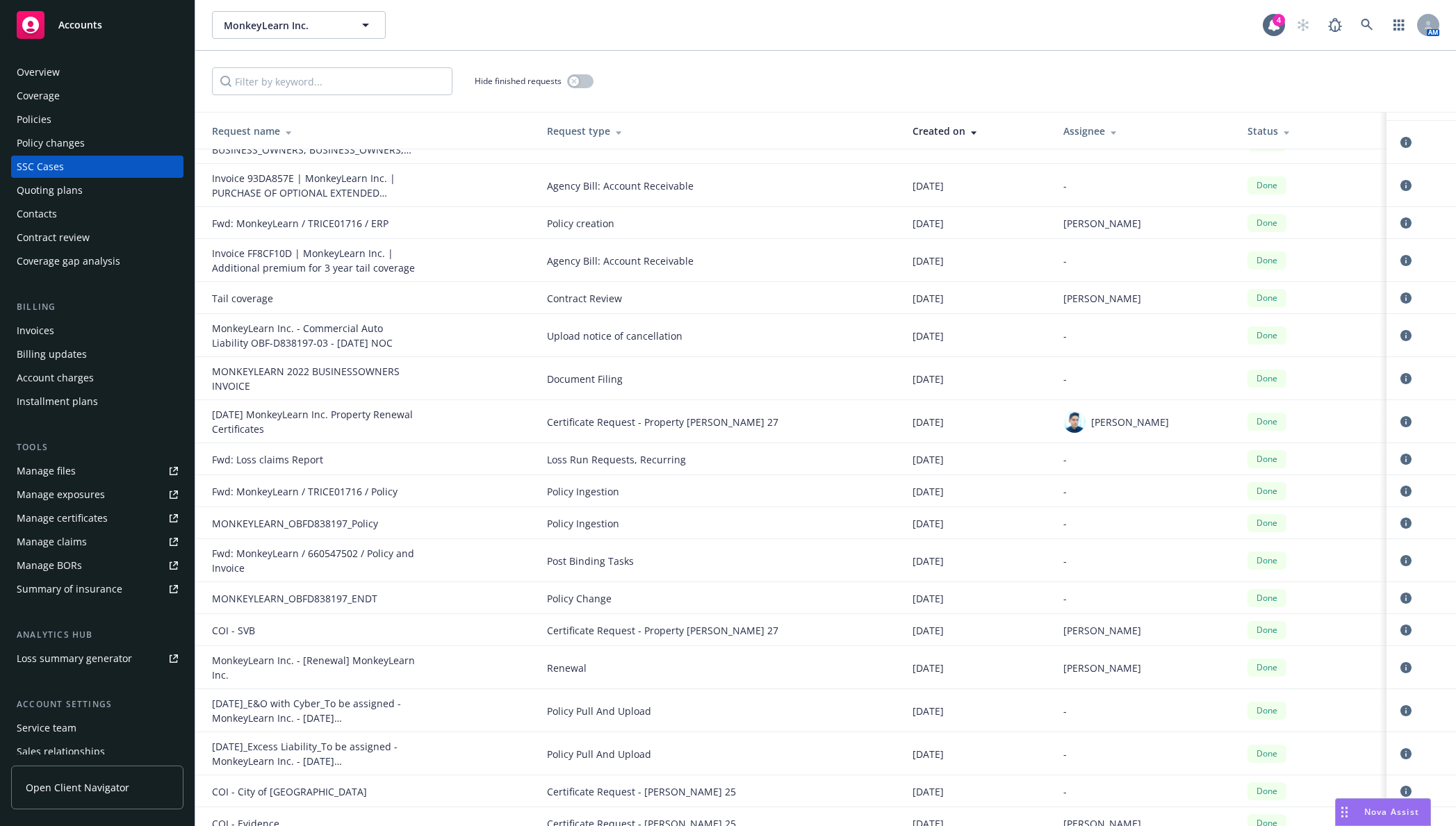
scroll to position [209, 0]
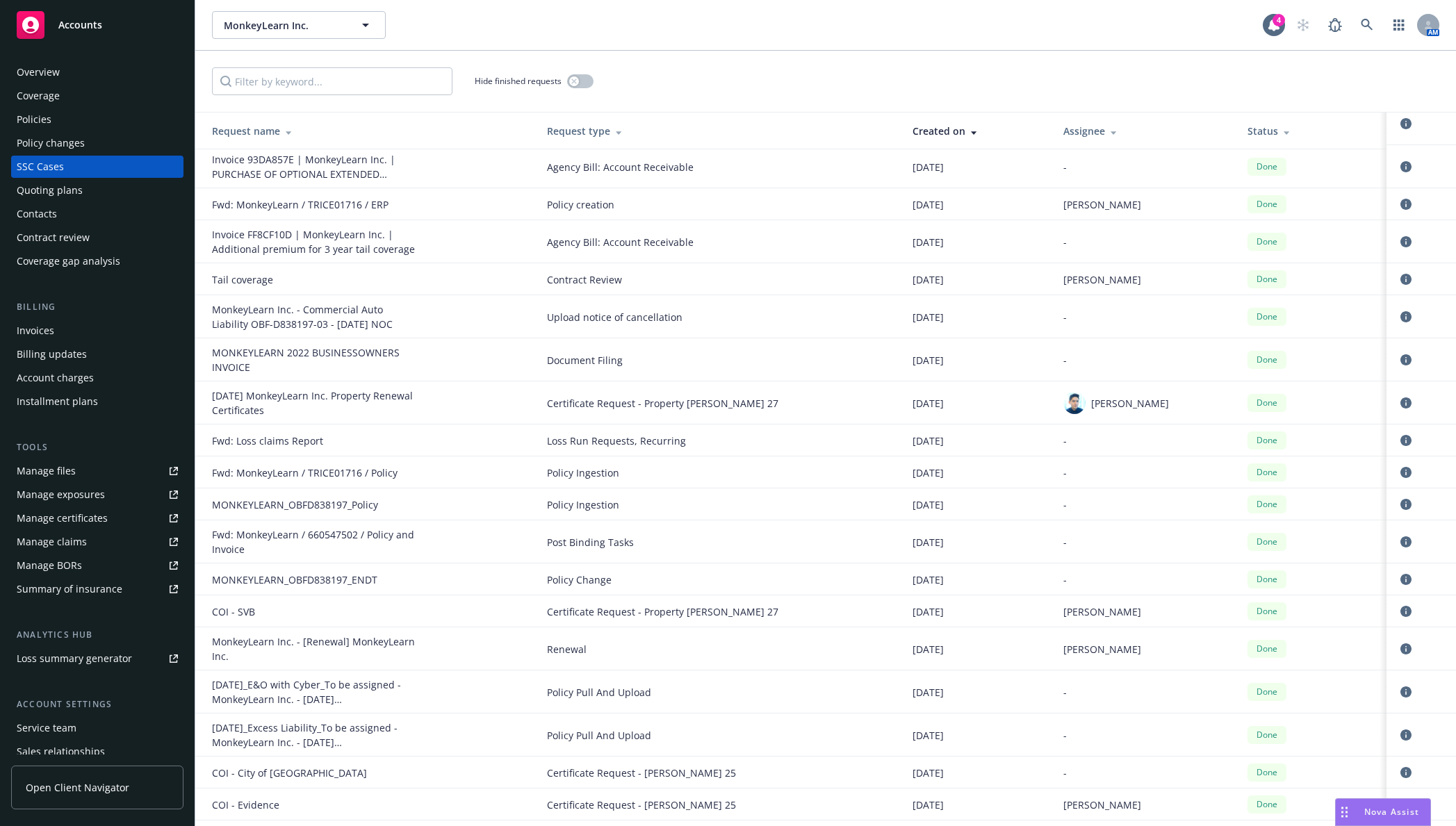
click at [106, 119] on div "Policies" at bounding box center [97, 120] width 161 height 22
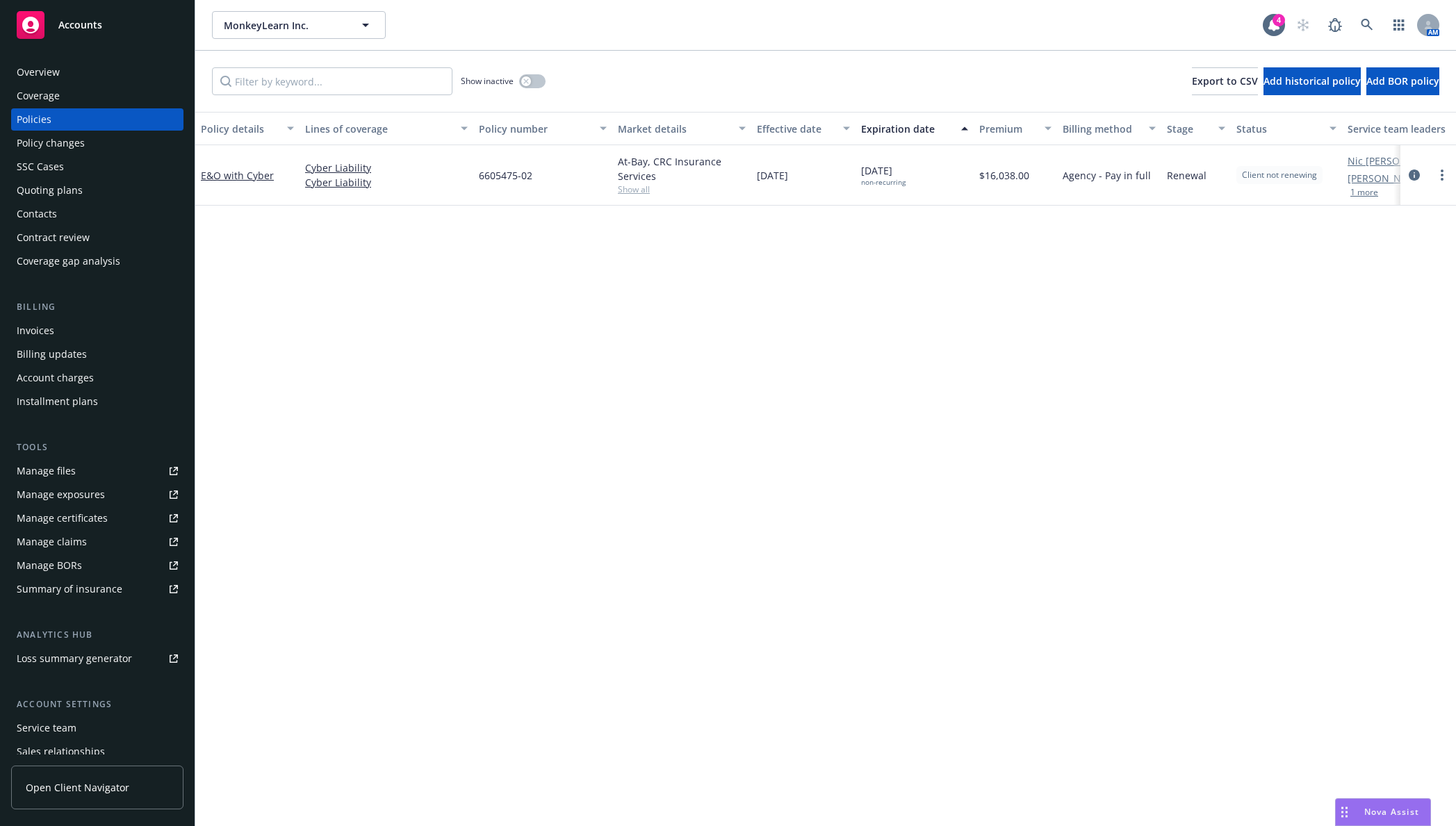
click at [110, 172] on div "SSC Cases" at bounding box center [97, 167] width 161 height 22
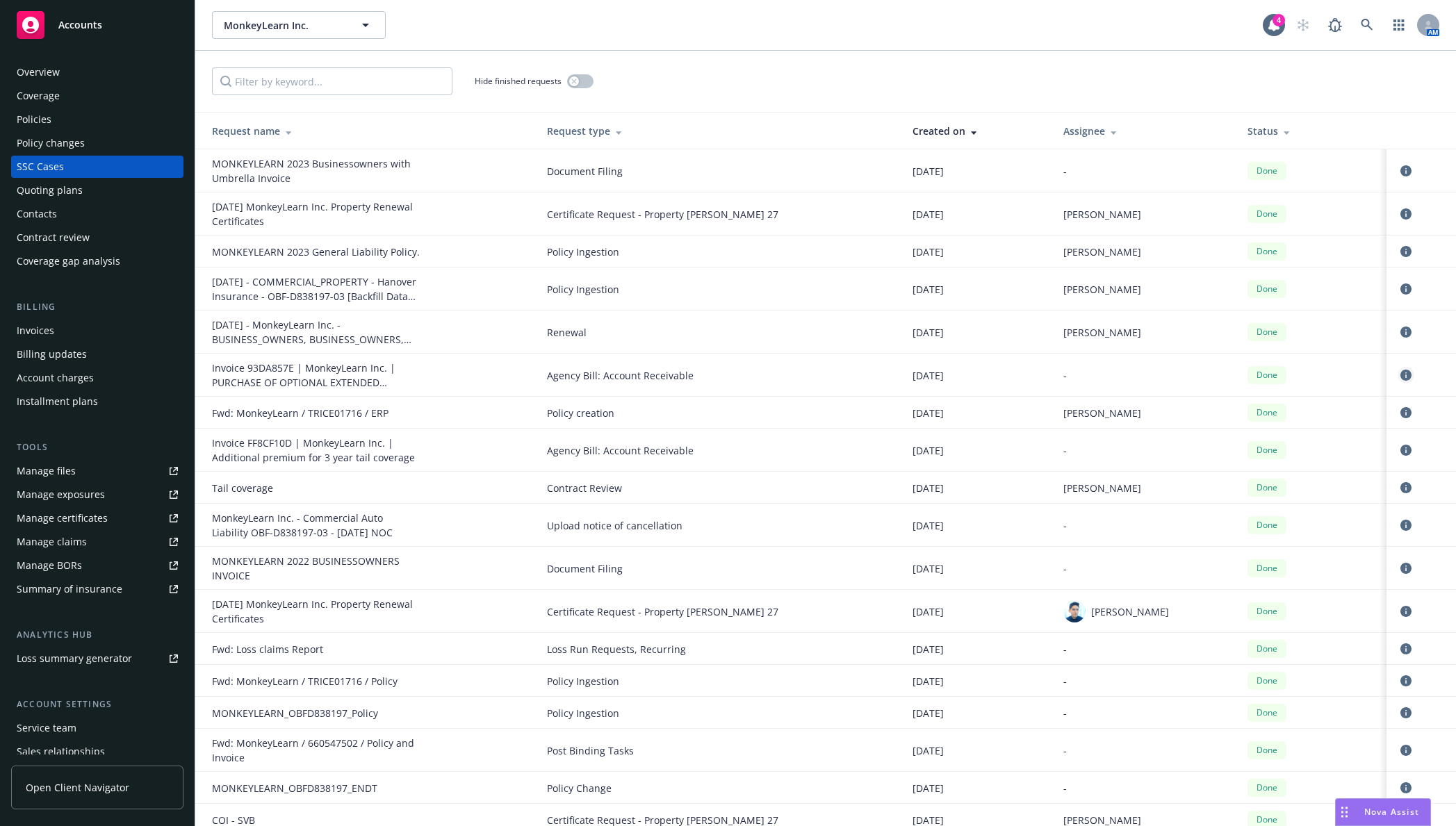
click at [1401, 374] on icon "circleInformation" at bounding box center [1406, 375] width 11 height 11
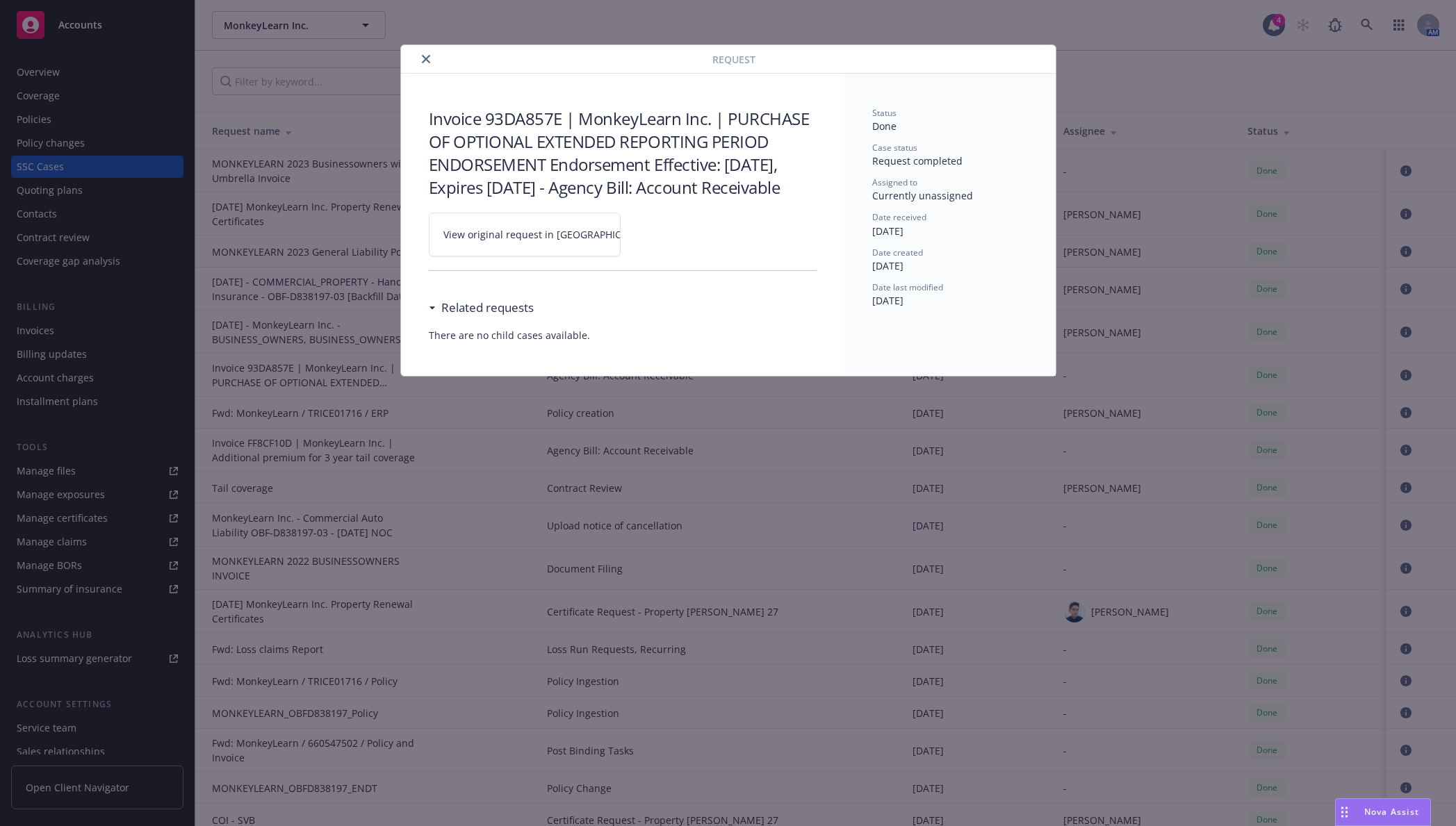
click at [546, 219] on link "View original request in [GEOGRAPHIC_DATA]" at bounding box center [524, 234] width 192 height 44
click at [426, 63] on icon "close" at bounding box center [426, 59] width 8 height 8
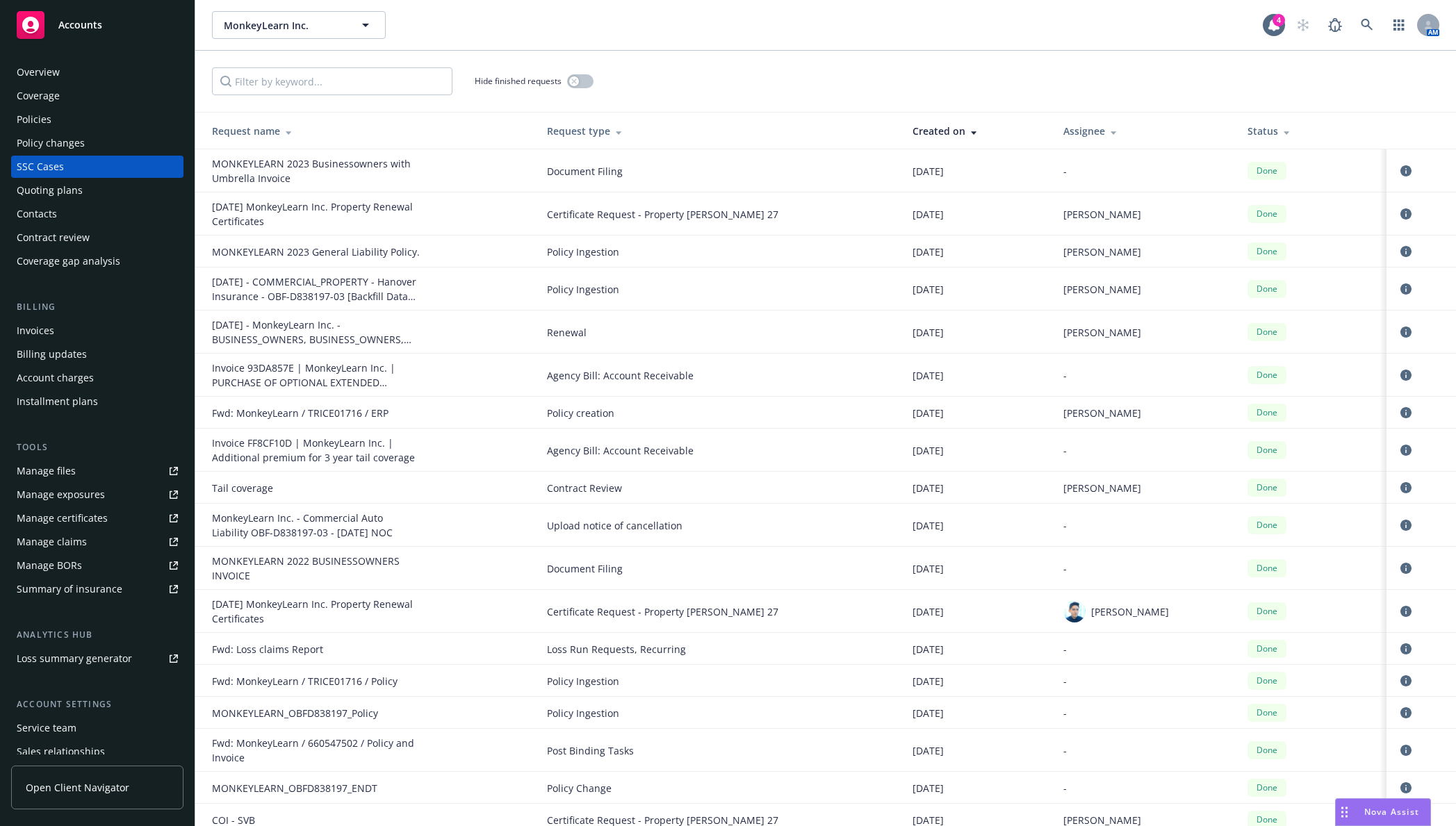
click at [145, 123] on div "Policies" at bounding box center [97, 120] width 161 height 22
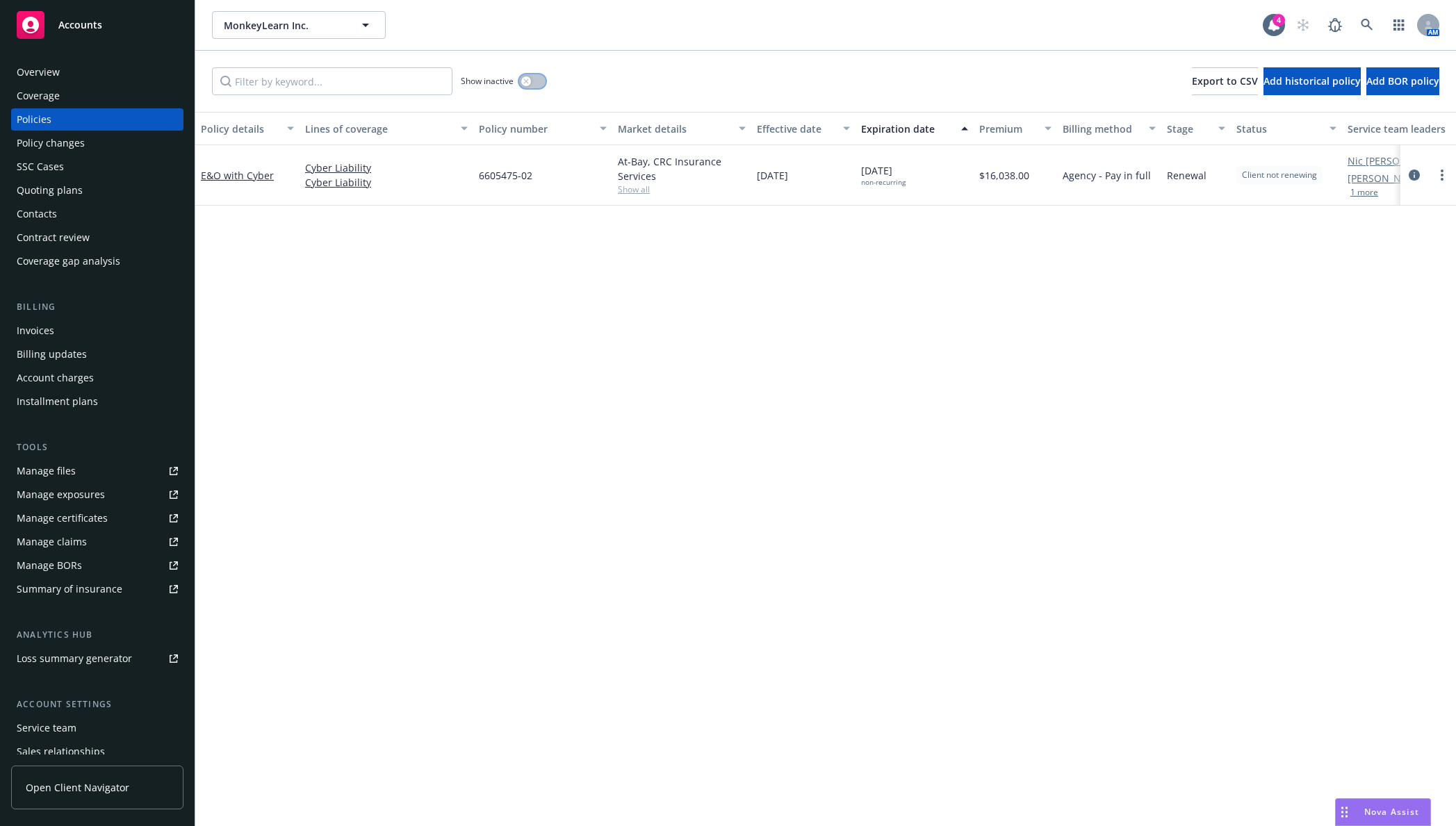
click at [527, 85] on div "button" at bounding box center [526, 81] width 9 height 9
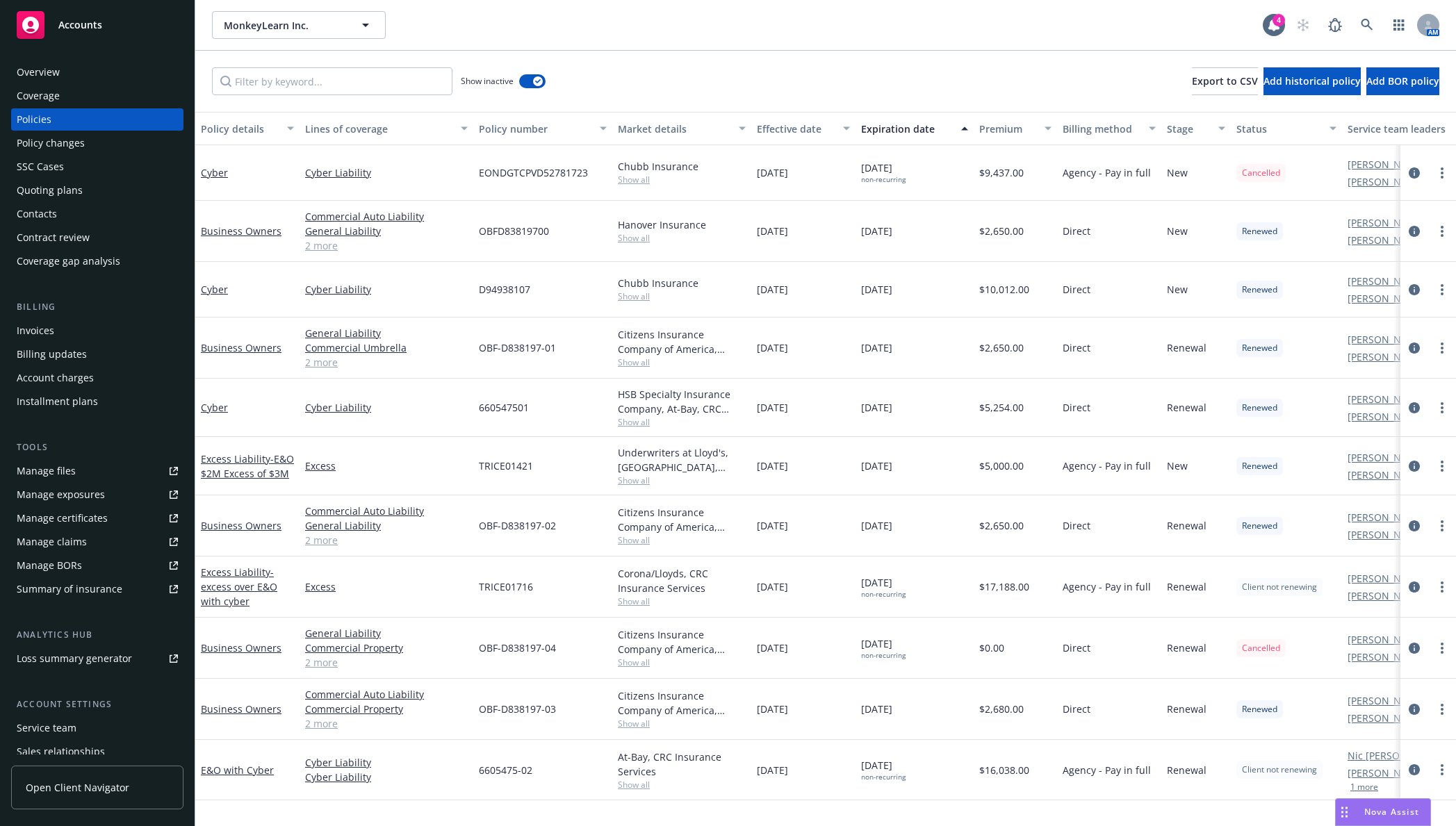
click at [912, 131] on div "Expiration date" at bounding box center [907, 129] width 92 height 15
